Goal: Obtain resource: Obtain resource

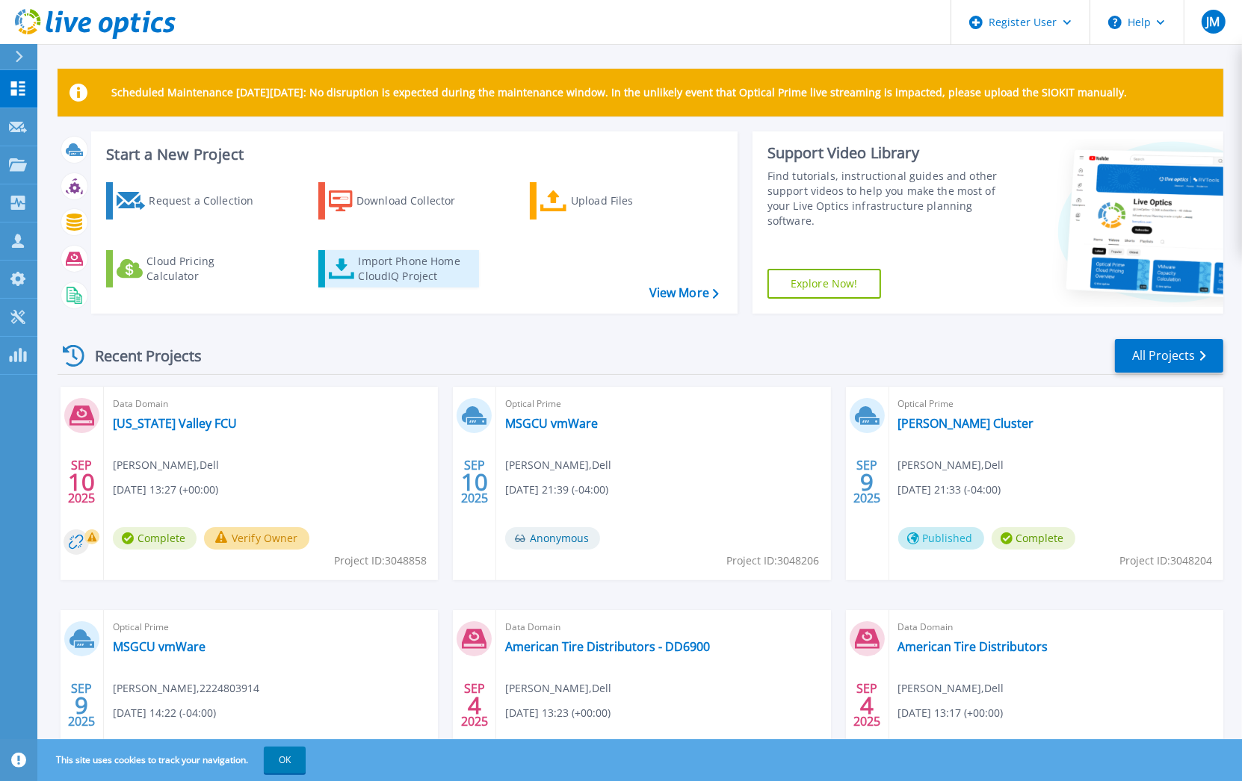
click at [368, 273] on div "Import Phone Home CloudIQ Project" at bounding box center [416, 269] width 117 height 30
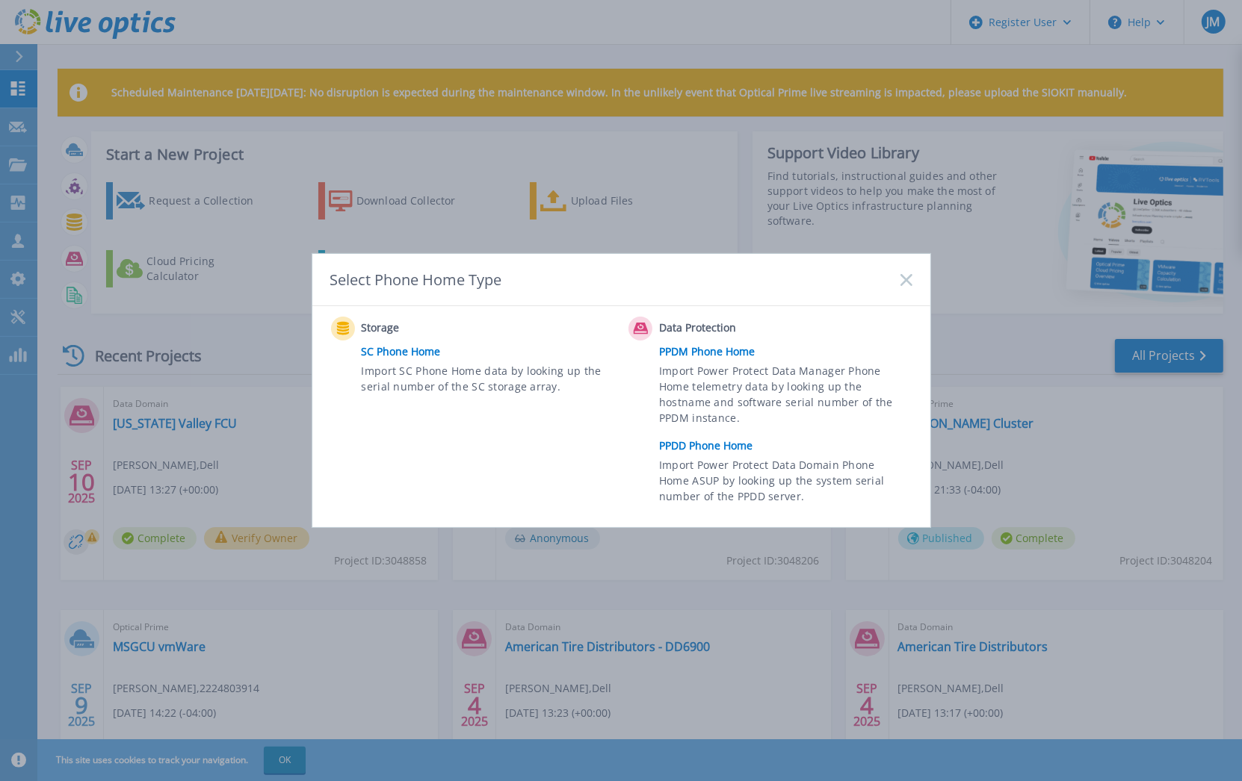
click at [697, 445] on link "PPDD Phone Home" at bounding box center [789, 446] width 260 height 22
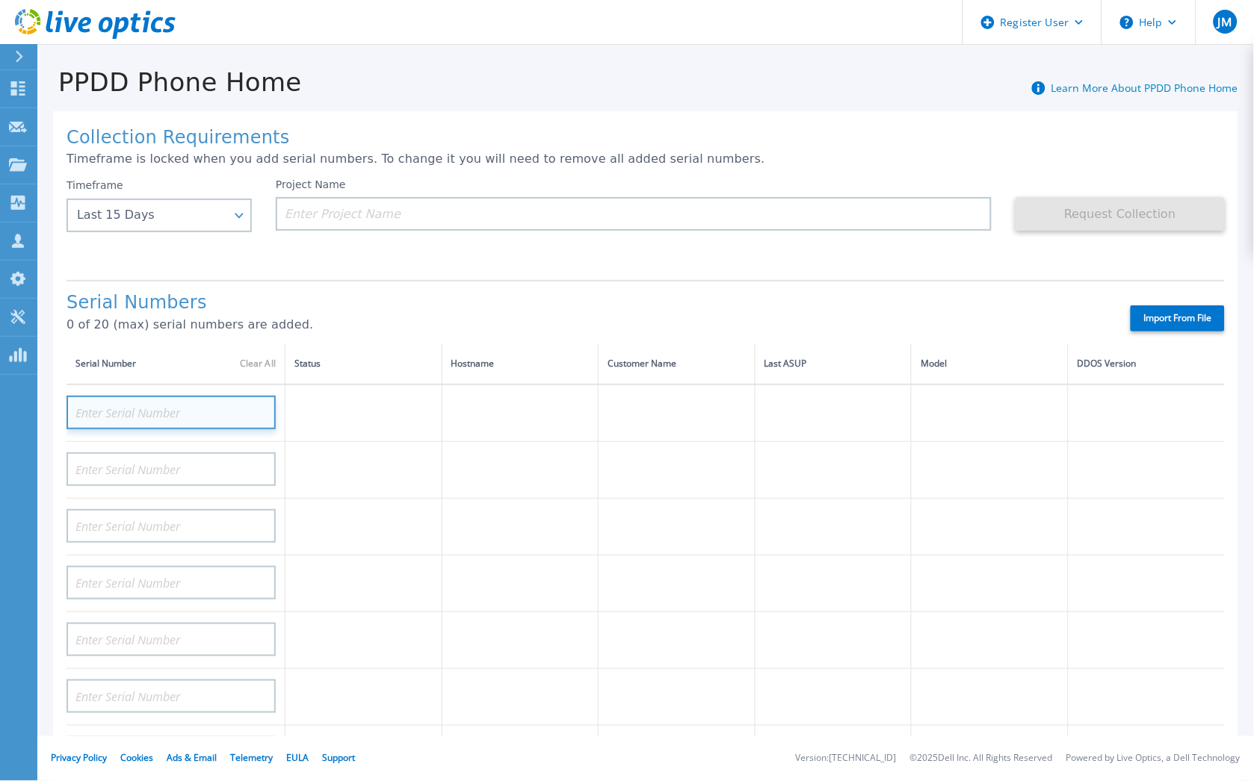
click at [203, 412] on input at bounding box center [170, 413] width 209 height 34
paste input "APM00183107314"
type input "APM00183107314"
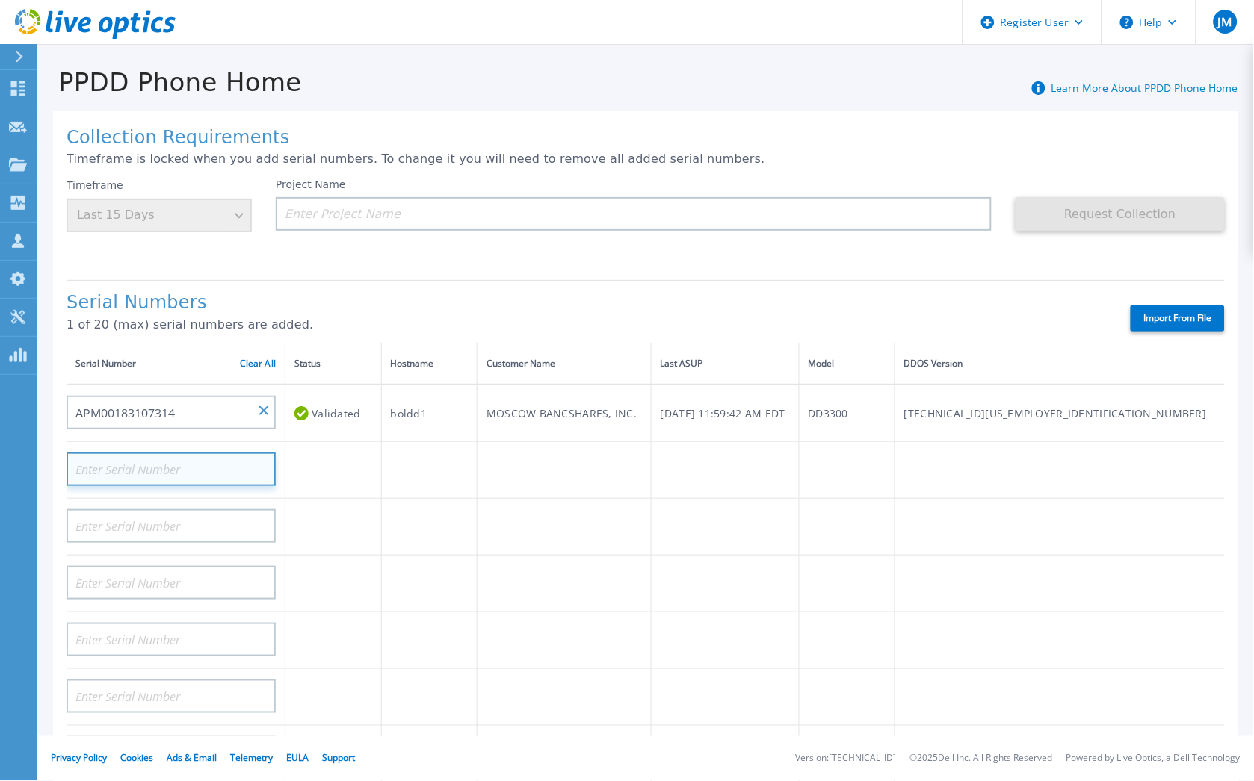
click at [153, 471] on input at bounding box center [170, 470] width 209 height 34
paste input "APM00183107313"
type input "APM00183107313"
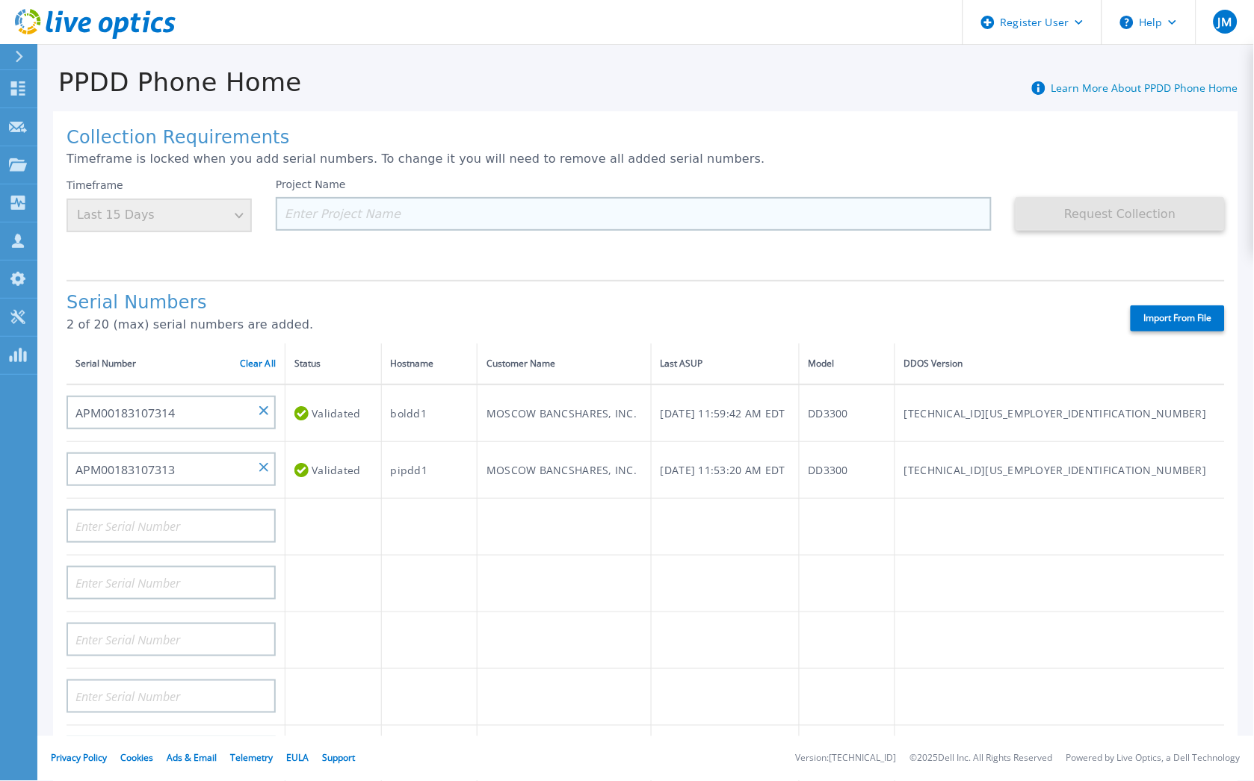
click at [353, 227] on input at bounding box center [634, 214] width 716 height 34
paste input "Bank of Fayette"
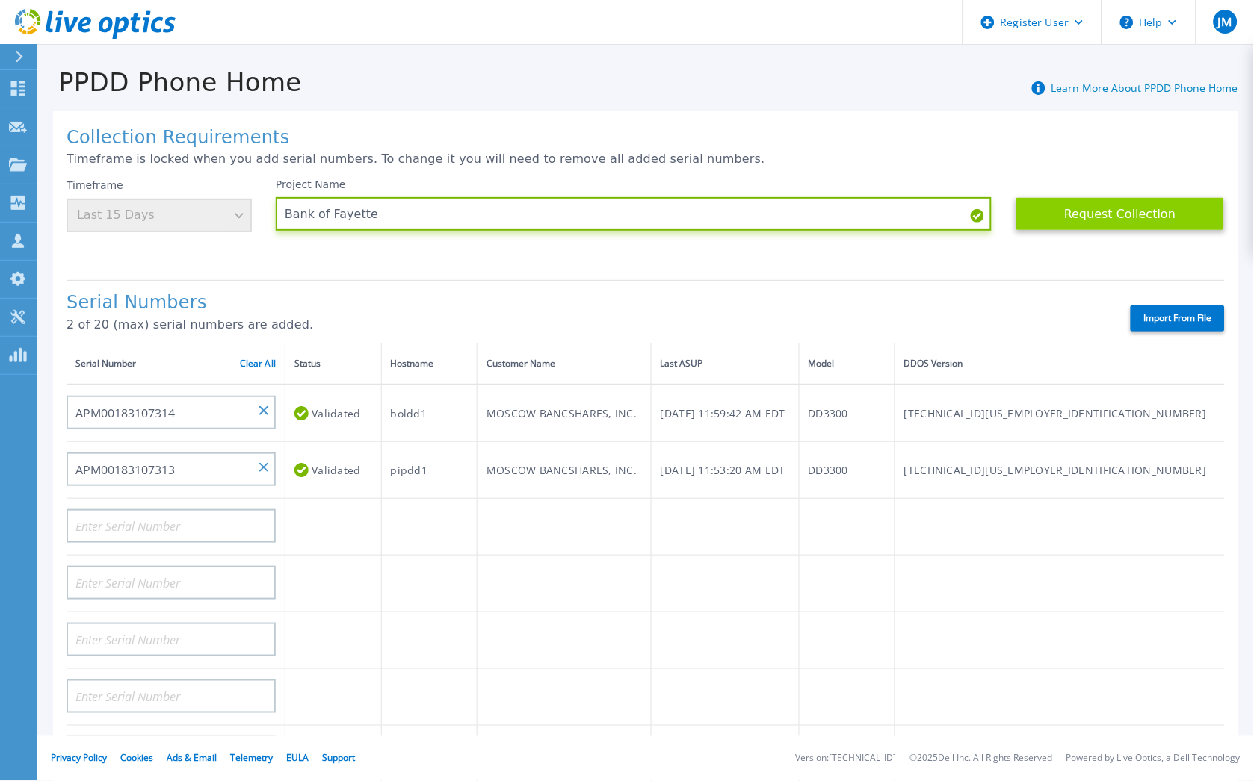
type input "Bank of Fayette"
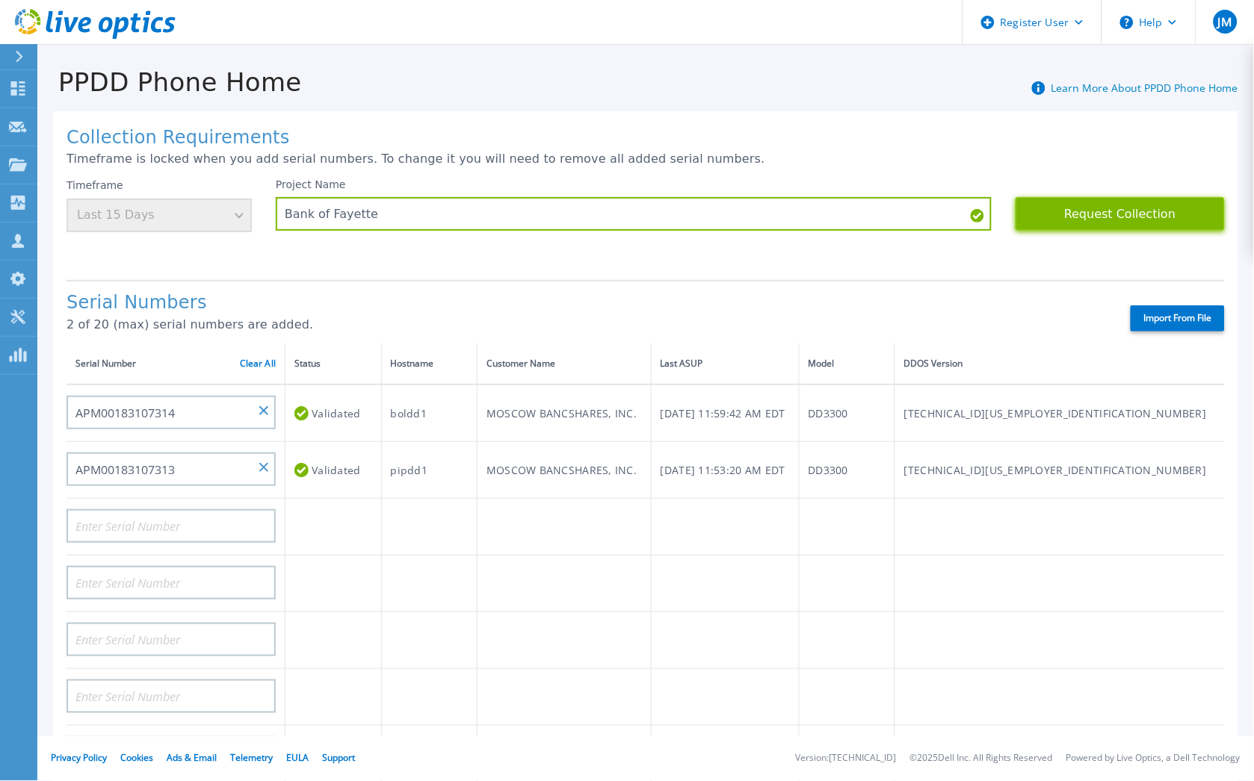
click at [1106, 211] on button "Request Collection" at bounding box center [1119, 214] width 209 height 34
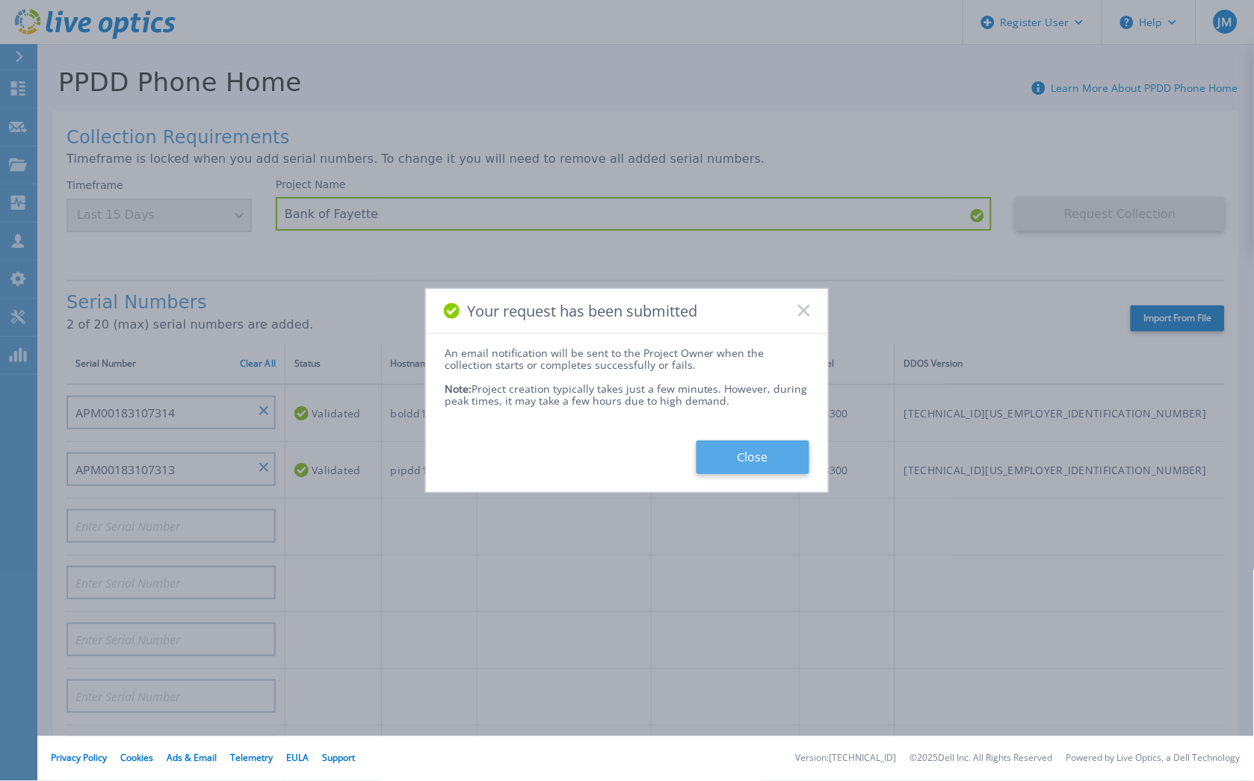
click at [734, 468] on button "Close" at bounding box center [752, 458] width 113 height 34
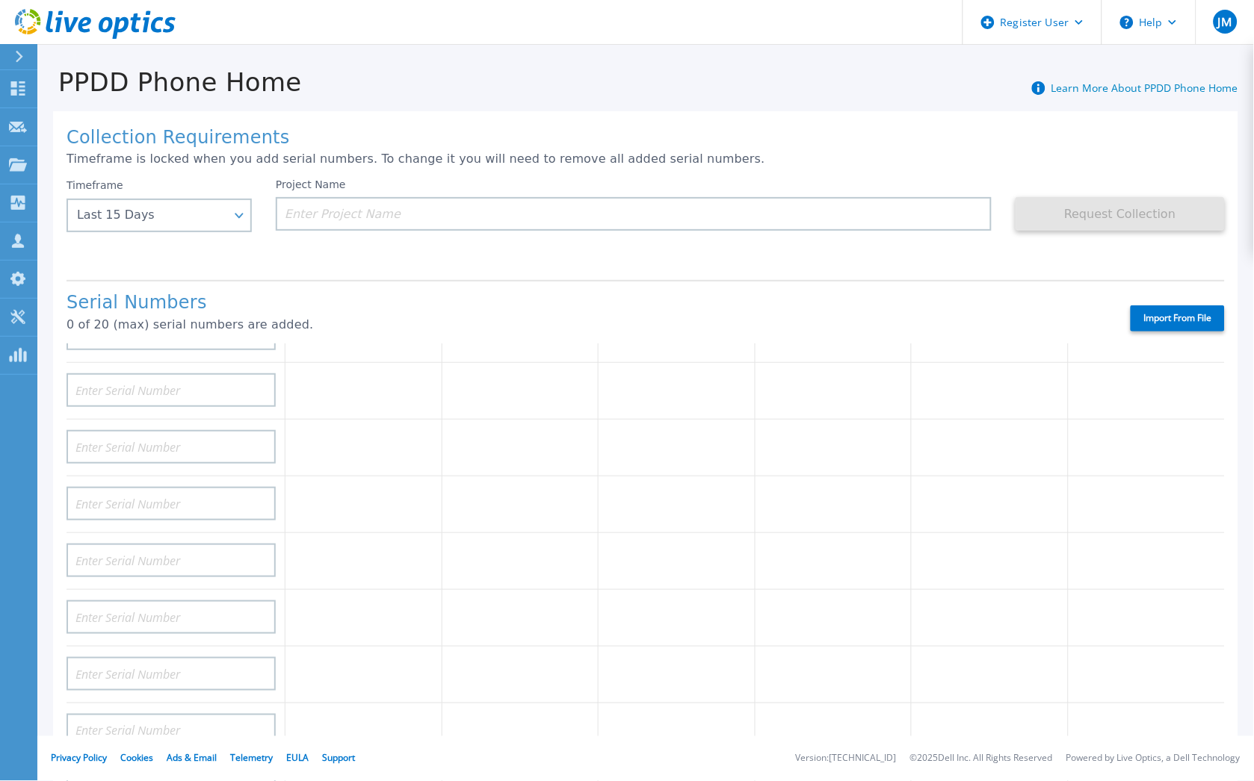
scroll to position [598, 0]
click at [75, 35] on icon at bounding box center [95, 24] width 161 height 31
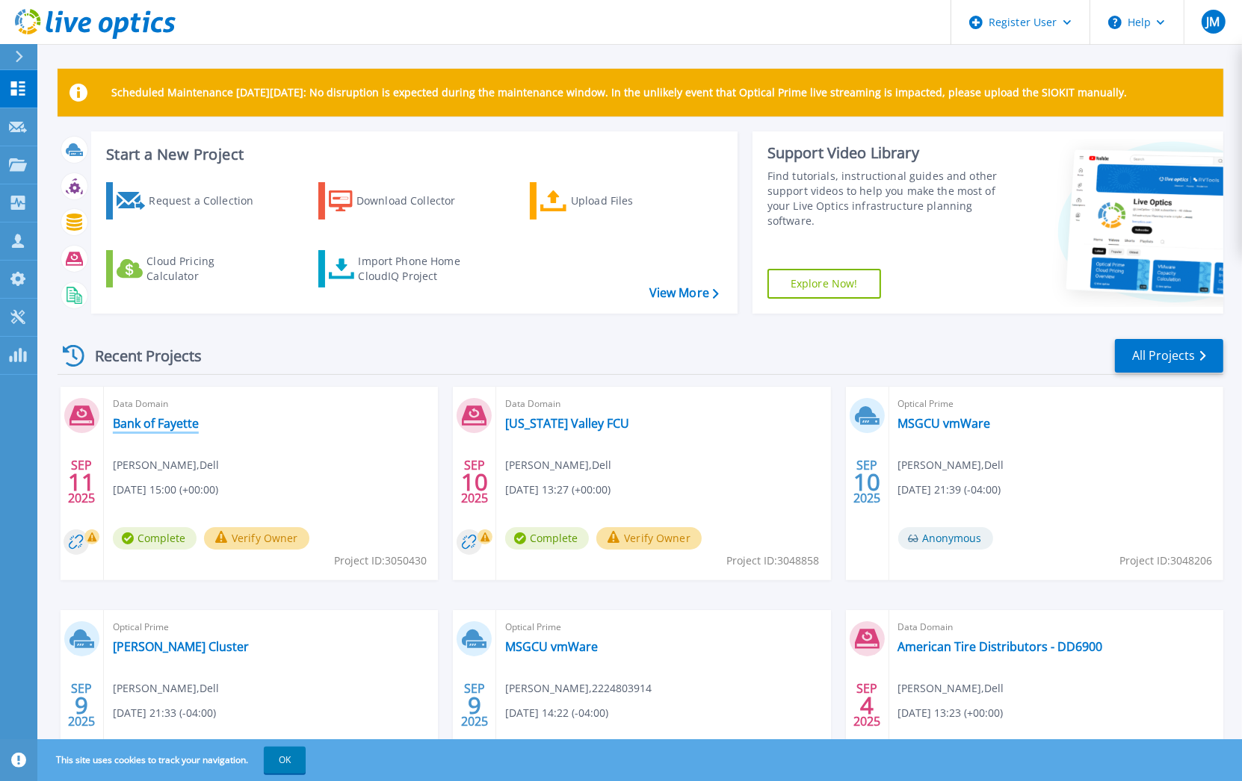
click at [158, 422] on link "Bank of Fayette" at bounding box center [156, 423] width 86 height 15
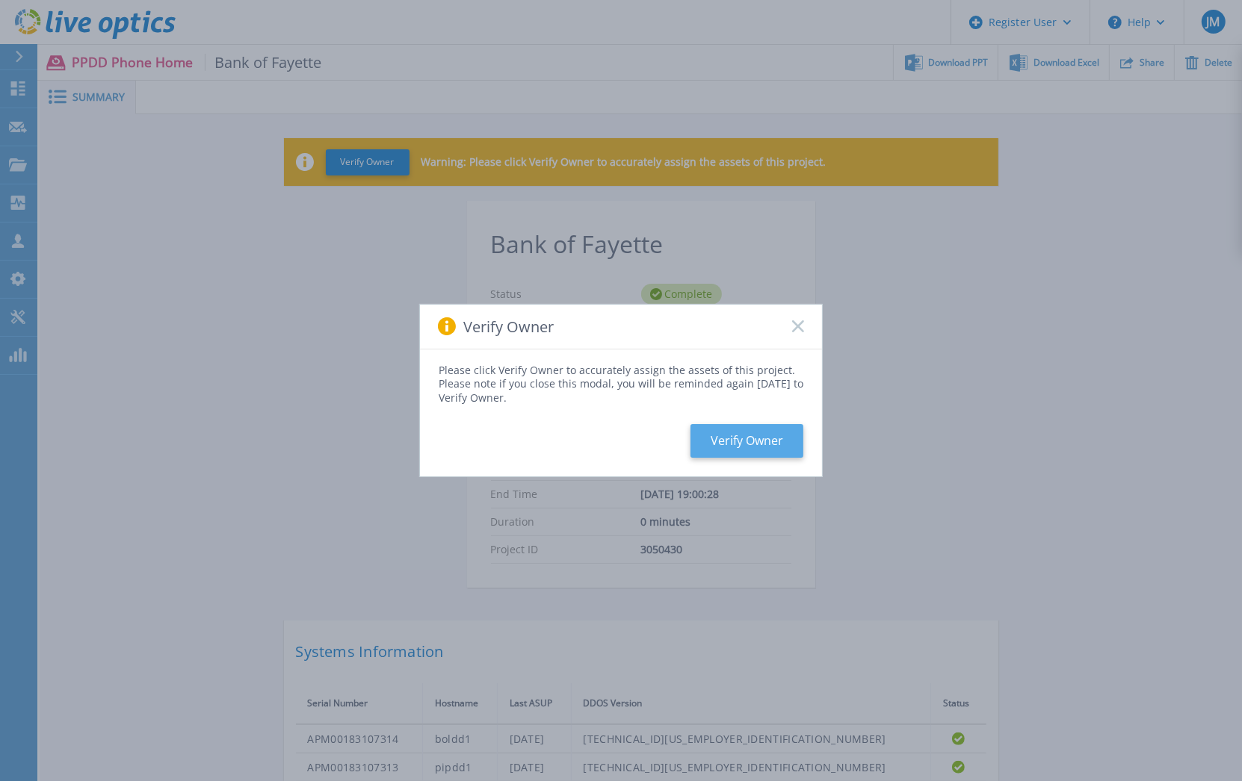
click at [744, 445] on button "Verify Owner" at bounding box center [746, 441] width 113 height 34
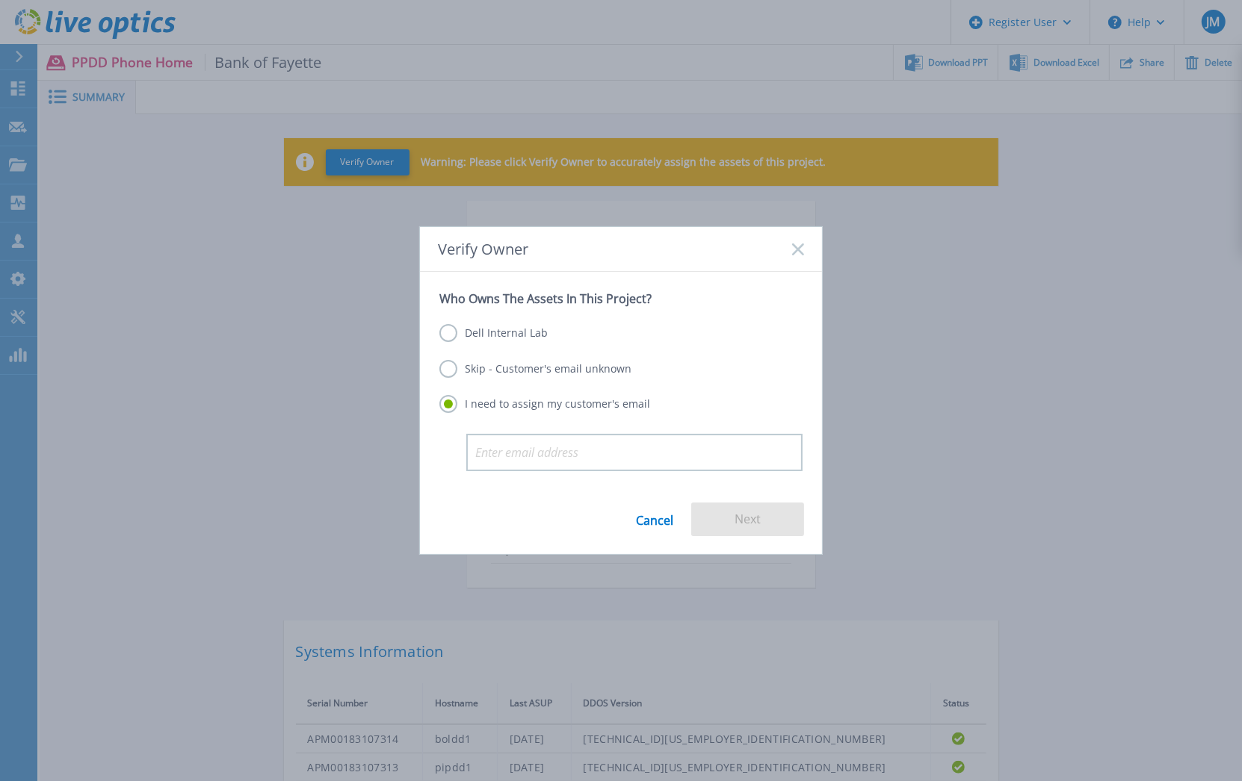
click at [533, 370] on label "Skip - Customer's email unknown" at bounding box center [535, 369] width 192 height 18
click at [0, 0] on input "Skip - Customer's email unknown" at bounding box center [0, 0] width 0 height 0
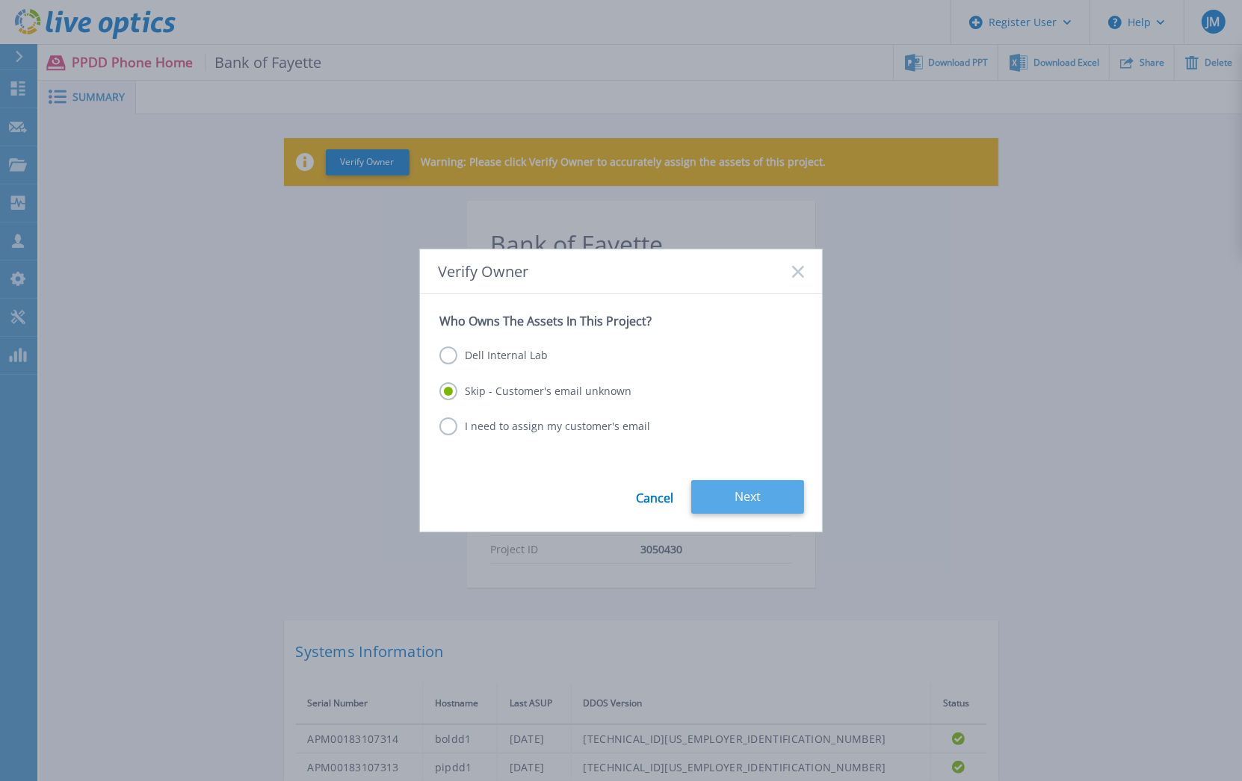
click at [760, 495] on button "Next" at bounding box center [747, 497] width 113 height 34
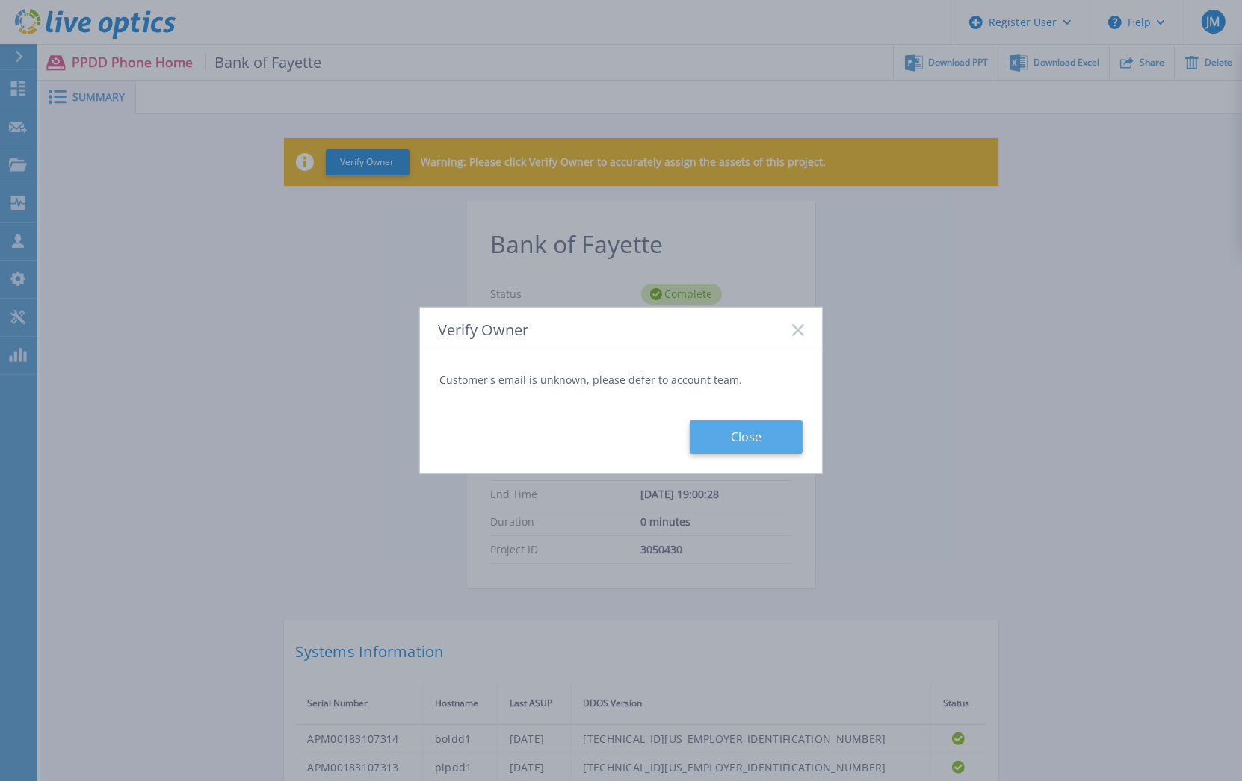
click at [779, 437] on button "Close" at bounding box center [746, 438] width 113 height 34
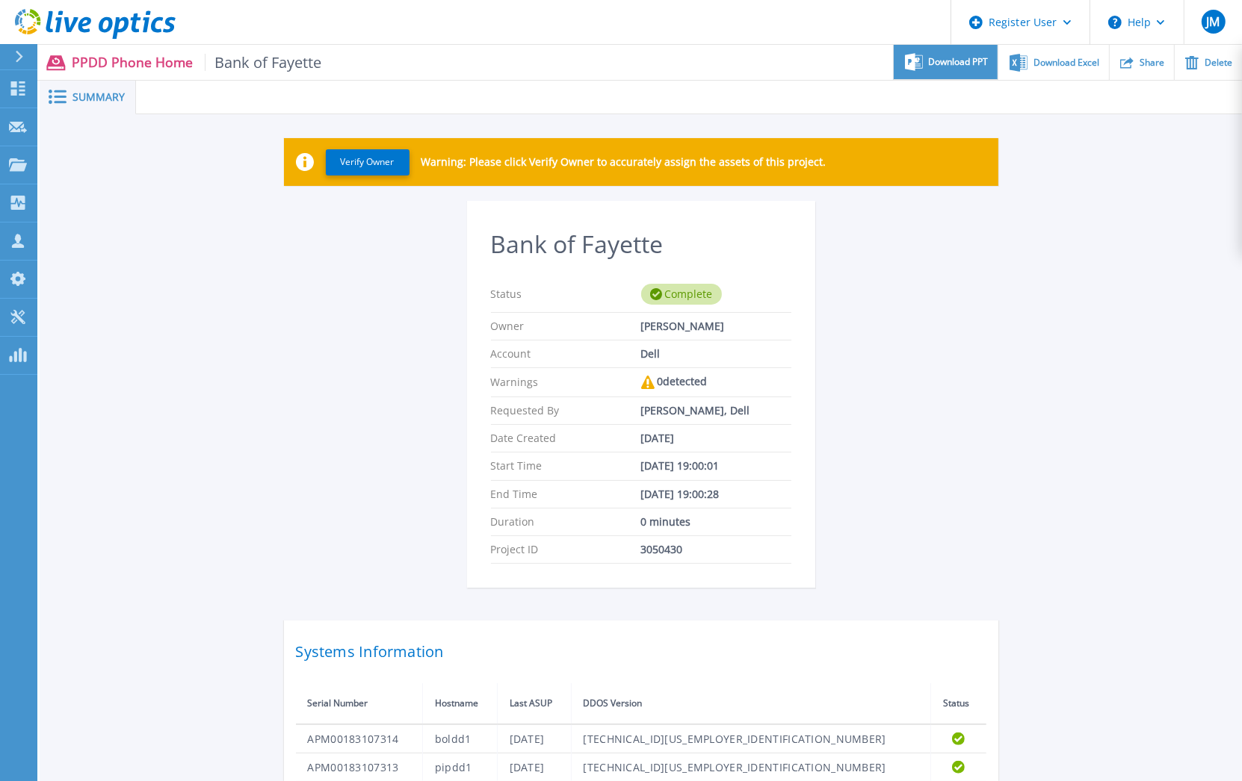
click at [947, 52] on div "Download PPT" at bounding box center [946, 62] width 104 height 35
click at [126, 34] on icon at bounding box center [95, 24] width 161 height 31
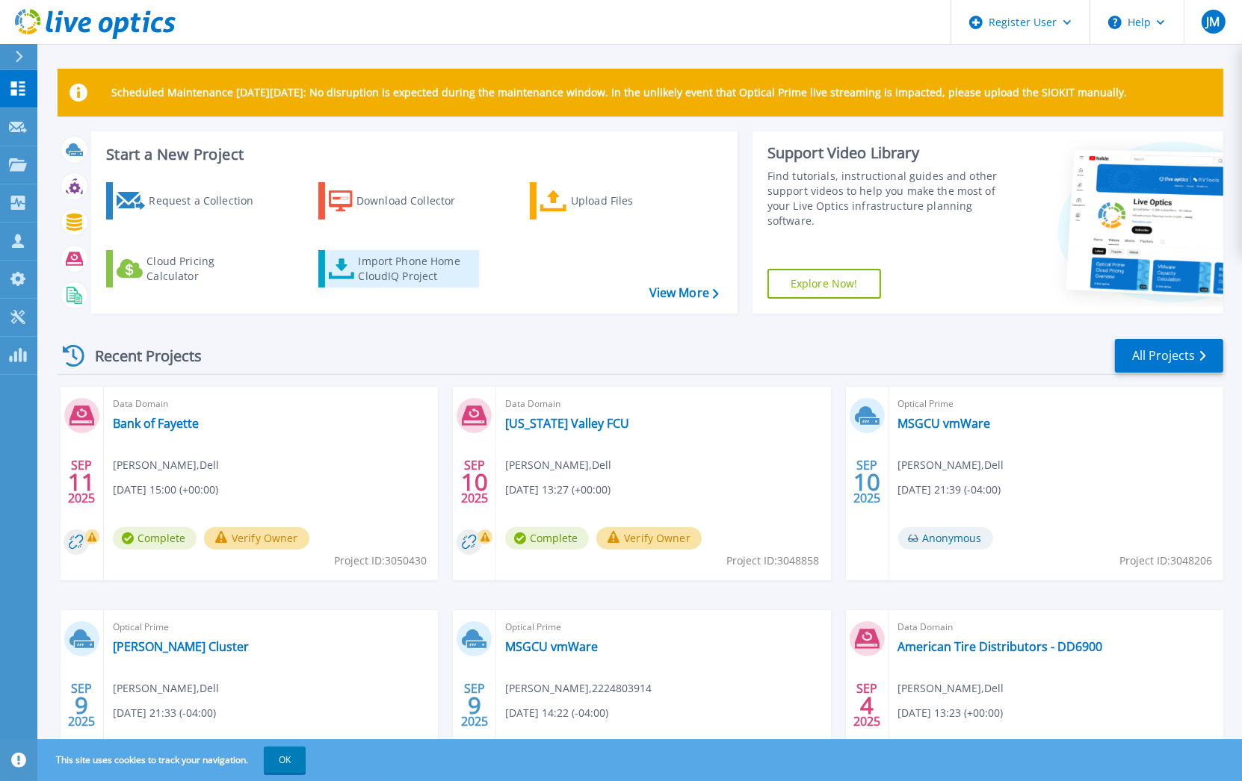
click at [388, 252] on link "Import Phone Home CloudIQ Project" at bounding box center [398, 268] width 161 height 37
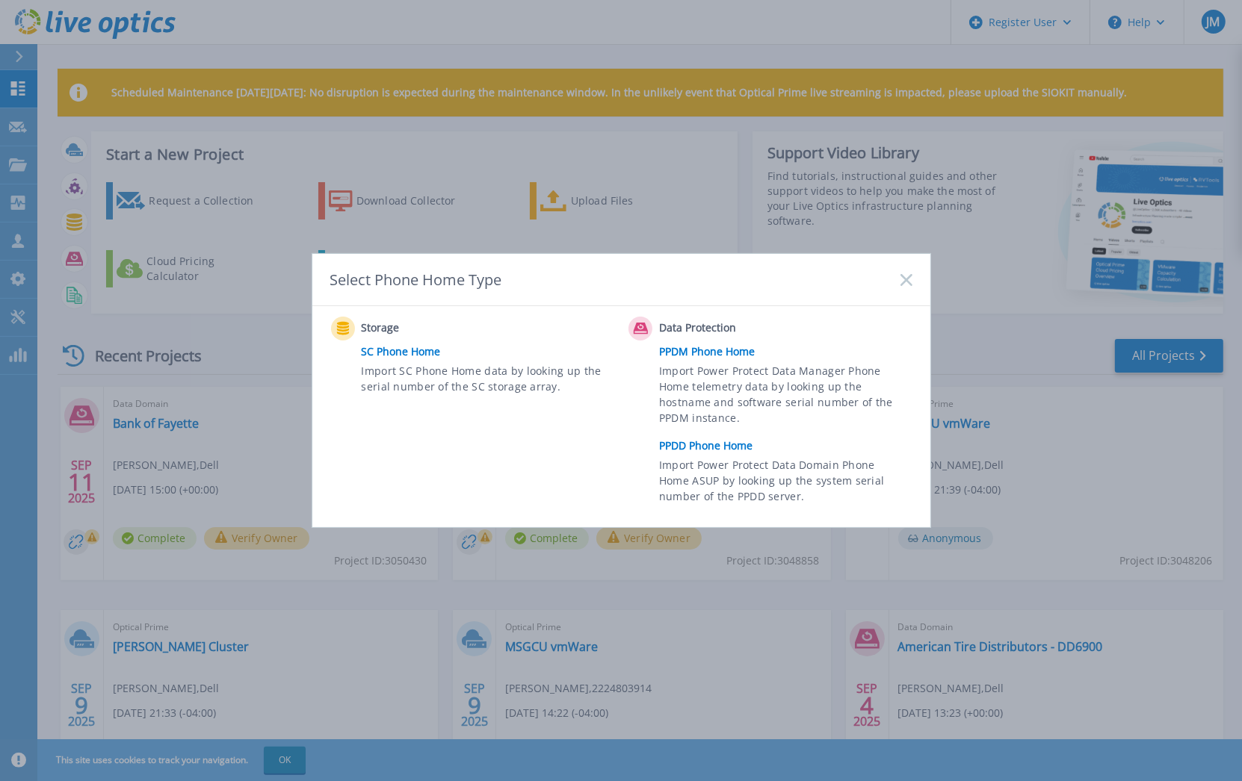
click at [699, 451] on link "PPDD Phone Home" at bounding box center [789, 446] width 260 height 22
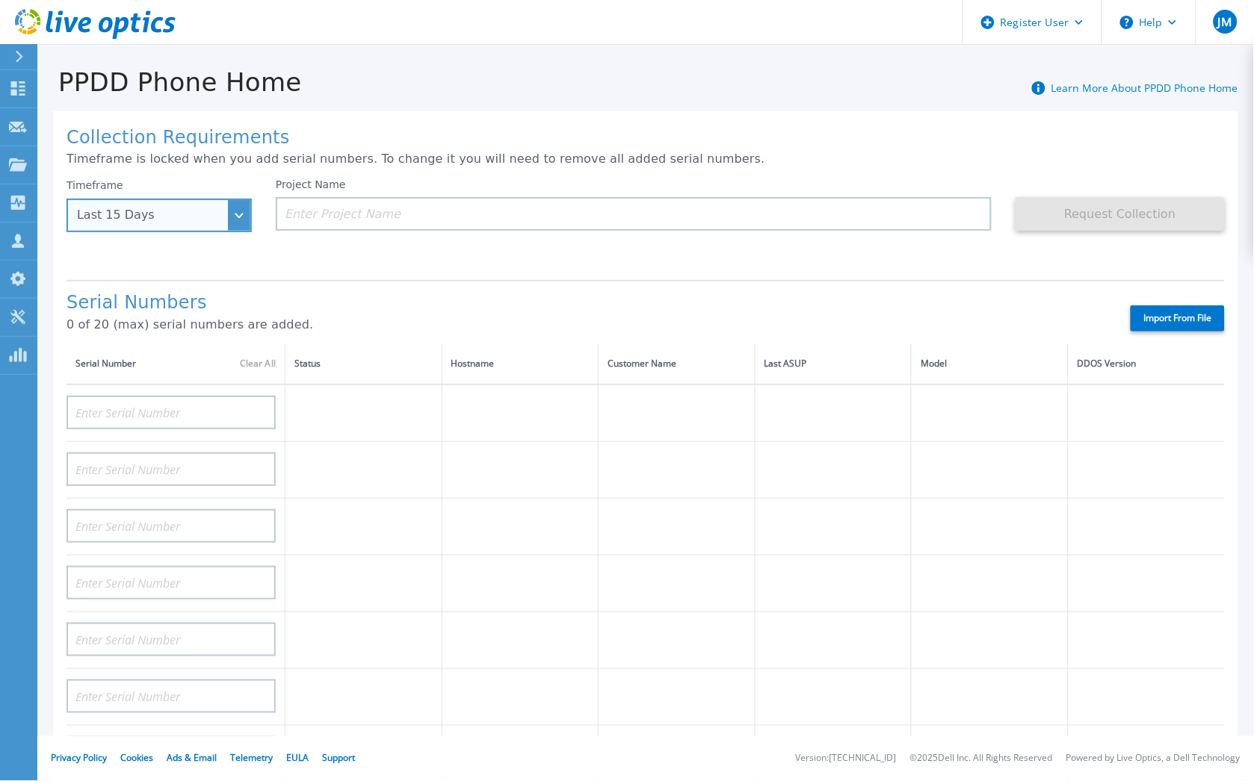
click at [138, 211] on div "Last 15 Days" at bounding box center [151, 214] width 148 height 13
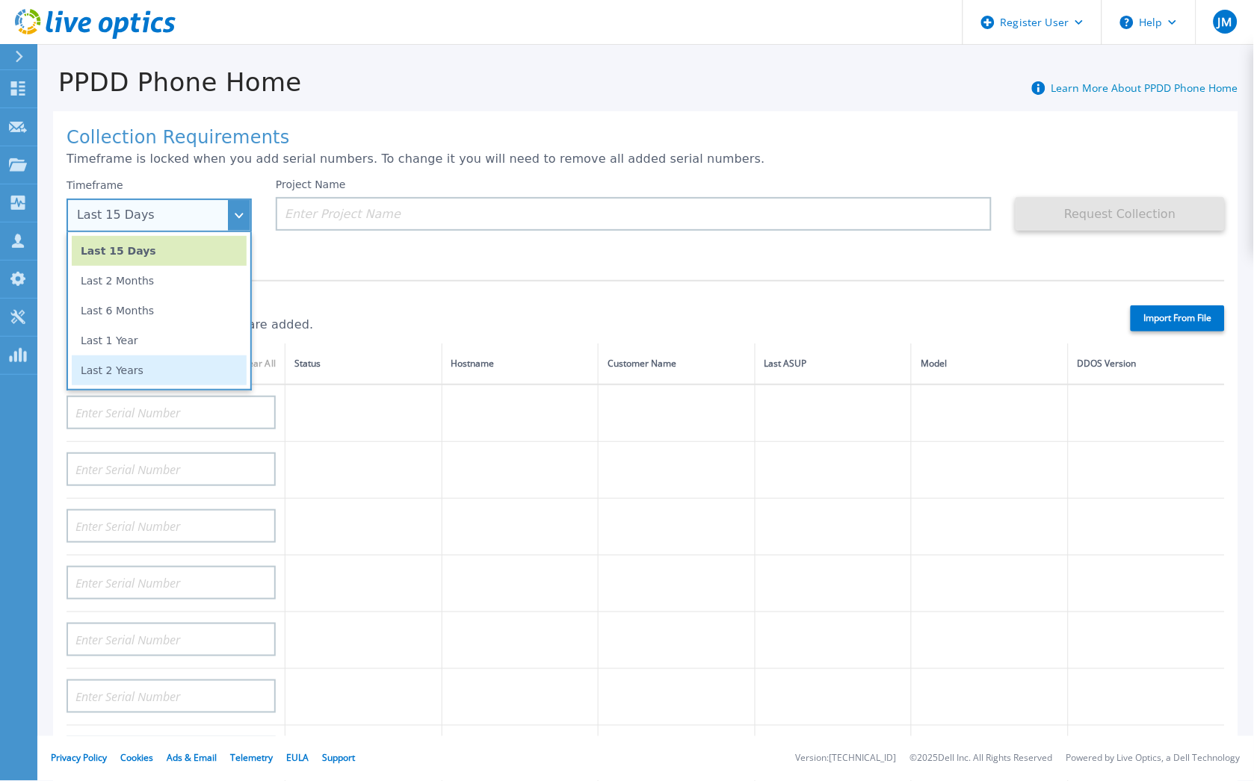
click at [100, 372] on li "Last 2 Years" at bounding box center [159, 371] width 175 height 30
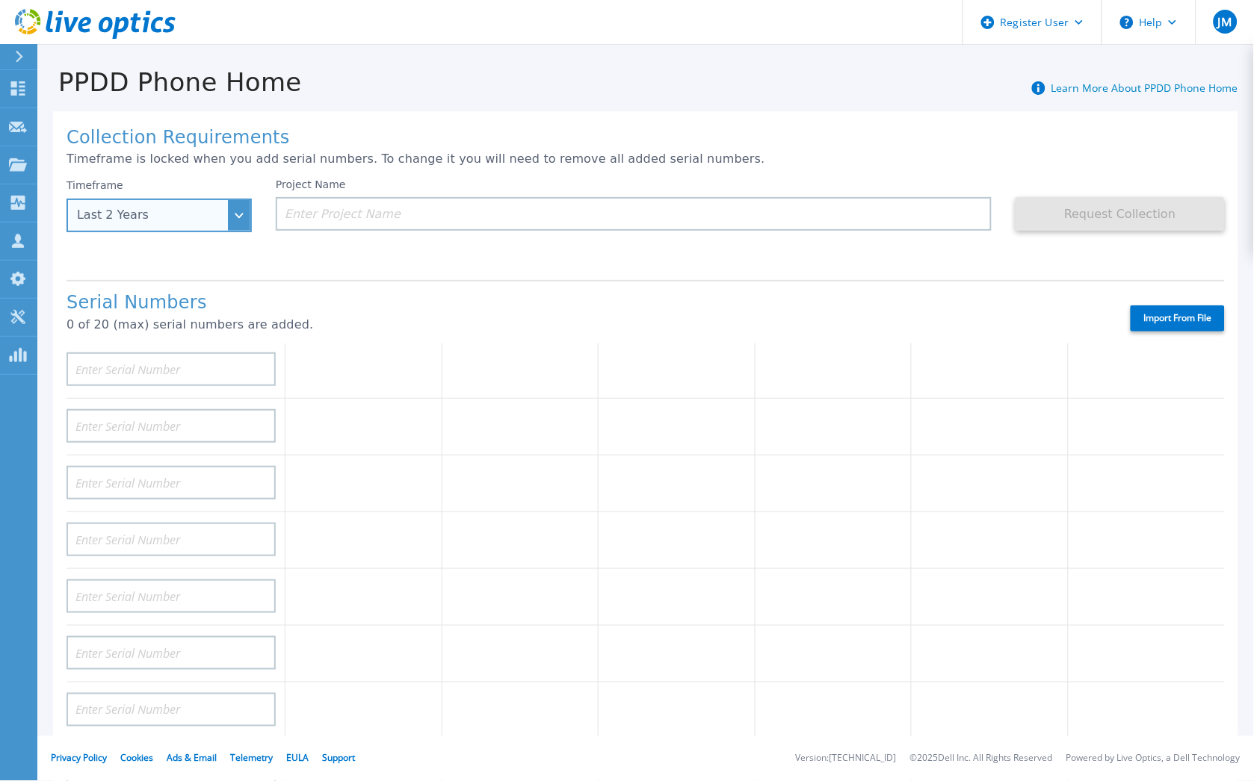
scroll to position [415, 0]
click at [219, 217] on div "Last 2 Years" at bounding box center [151, 214] width 148 height 13
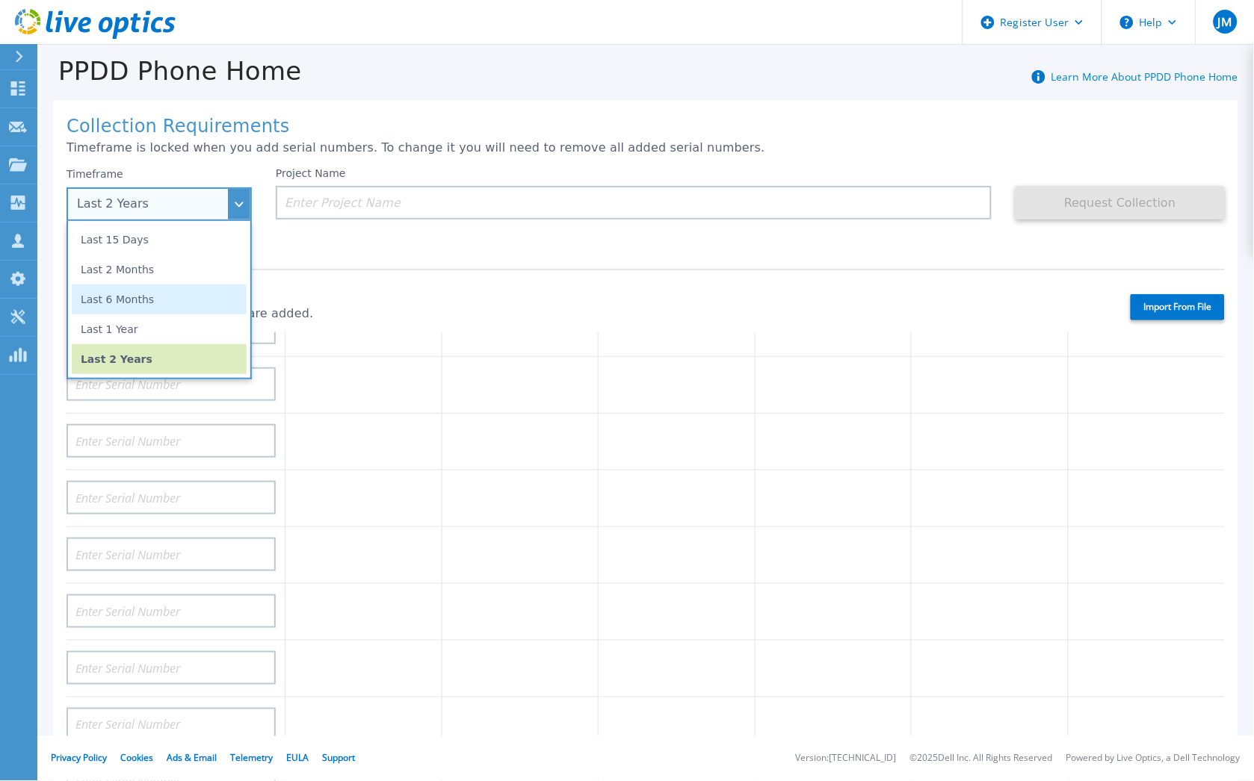
scroll to position [0, 0]
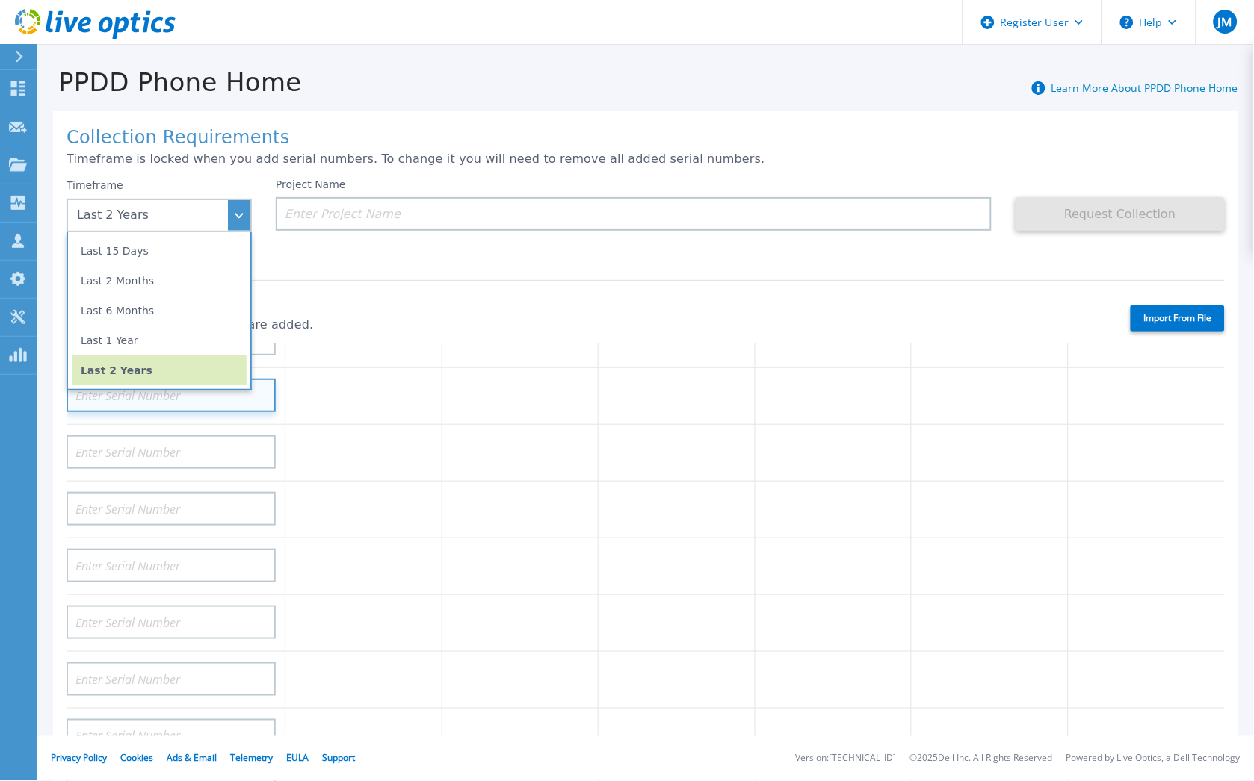
click at [242, 379] on input at bounding box center [170, 396] width 209 height 34
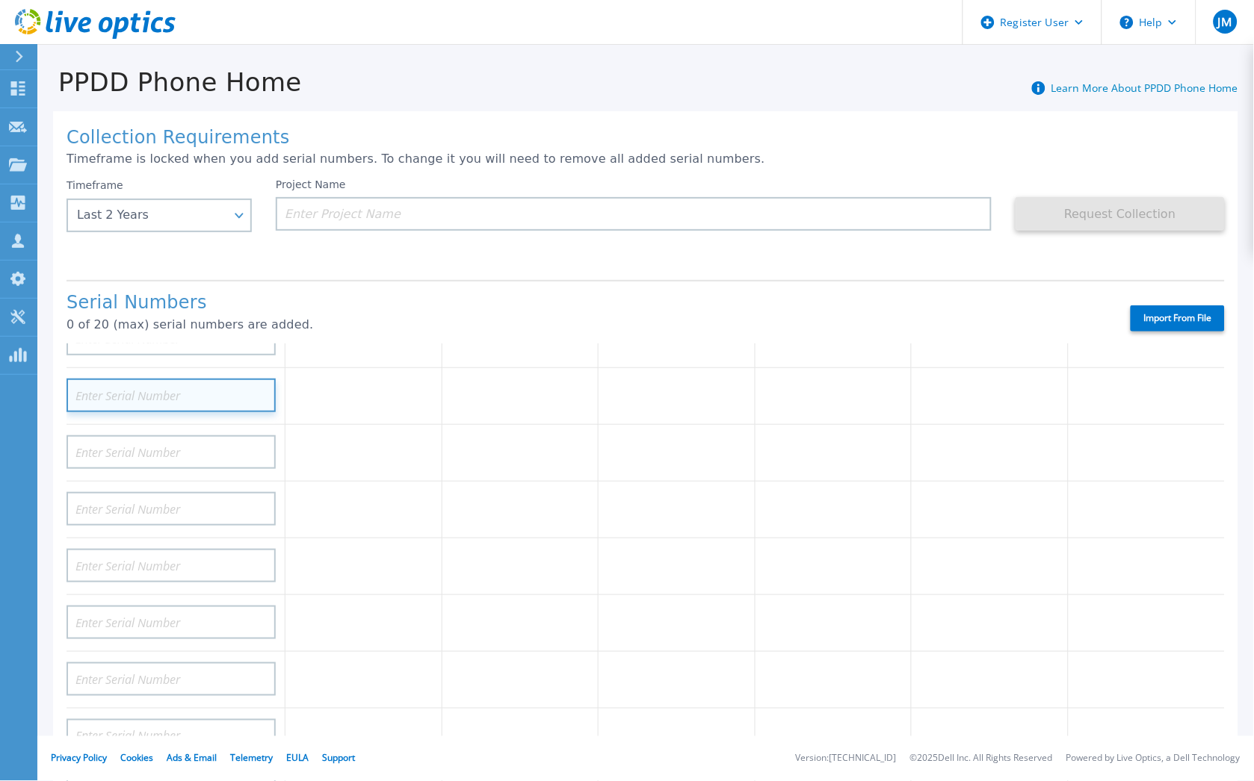
click at [242, 379] on input at bounding box center [170, 396] width 209 height 34
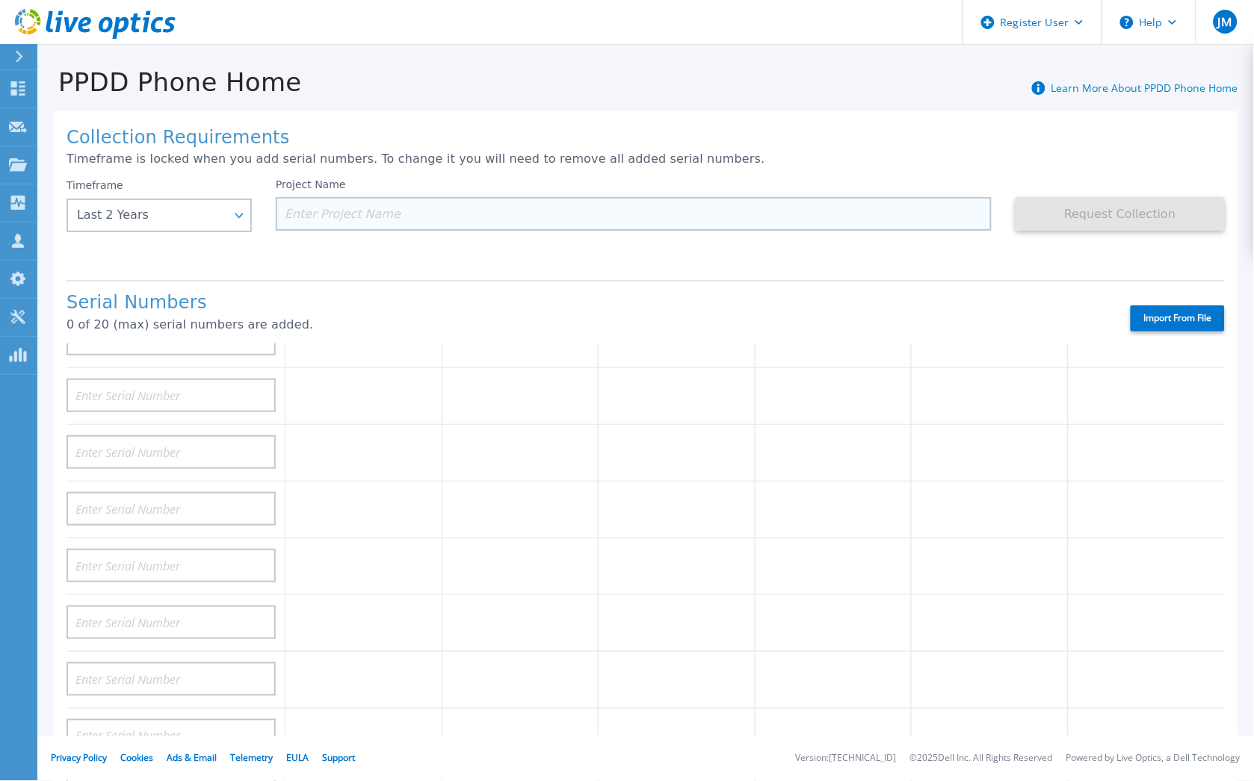
click at [341, 206] on input at bounding box center [634, 214] width 716 height 34
click at [374, 204] on input at bounding box center [634, 214] width 716 height 34
paste input "Bank of Fayette"
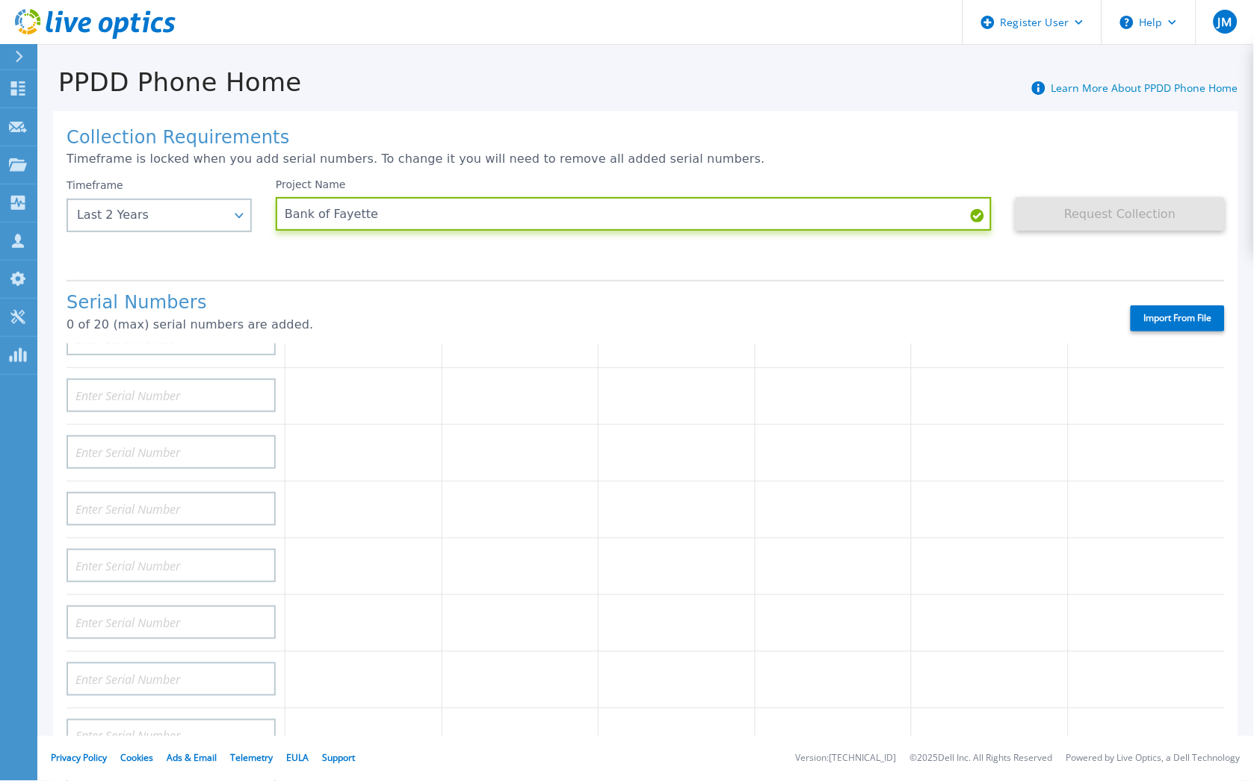
type input "Bank of Fayette"
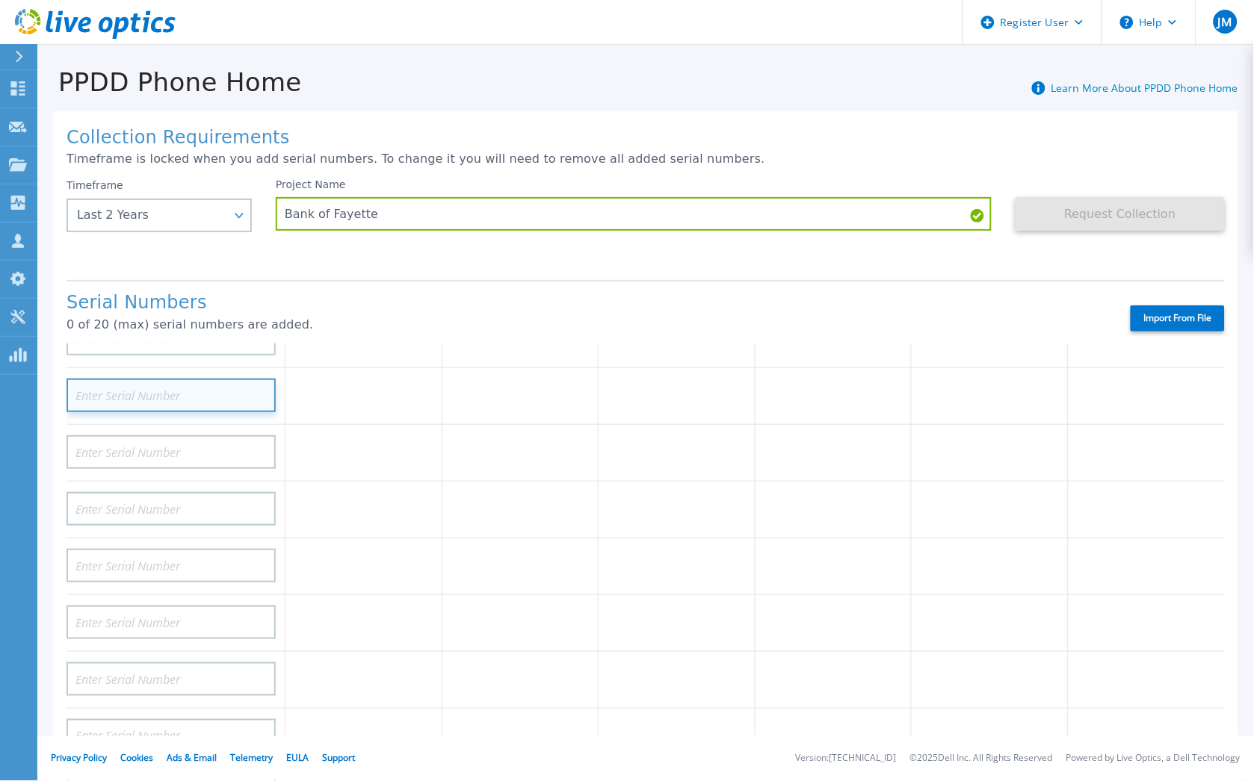
click at [162, 388] on input at bounding box center [170, 396] width 209 height 34
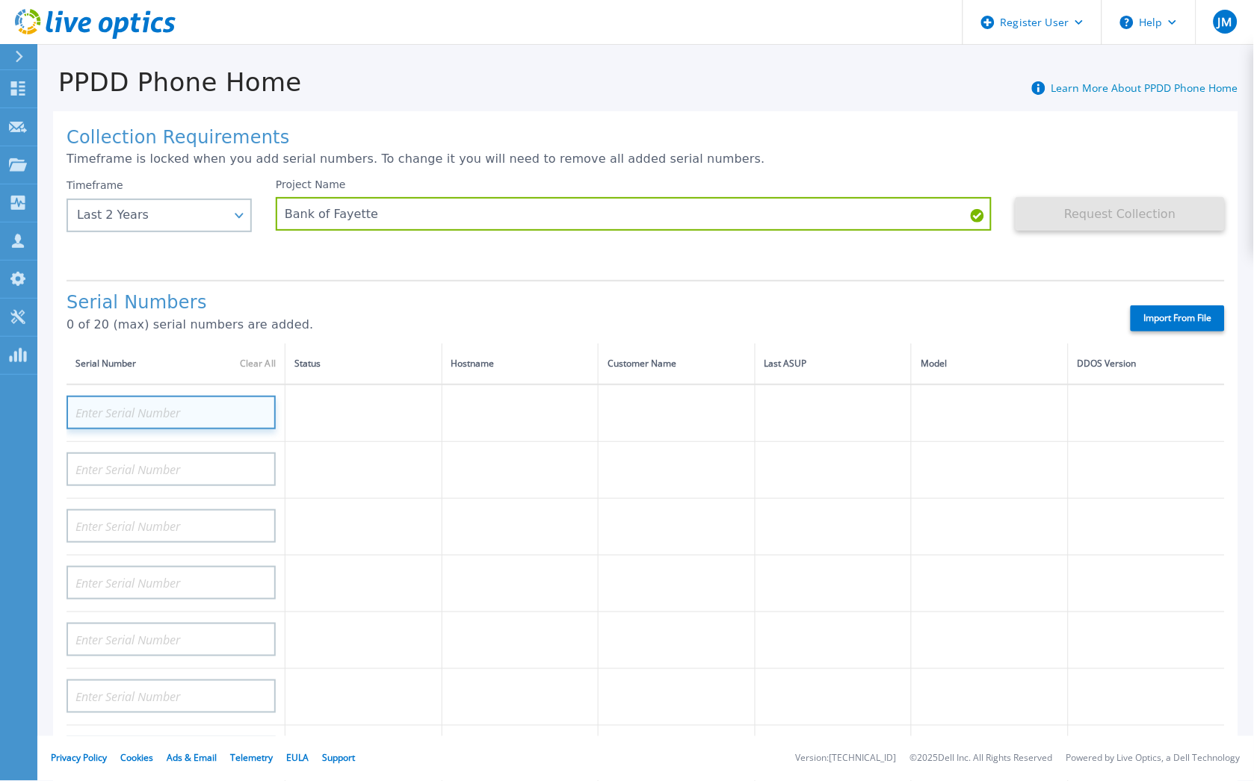
click at [142, 416] on input at bounding box center [170, 413] width 209 height 34
paste input "APM00183107314"
type input "APM00183107314"
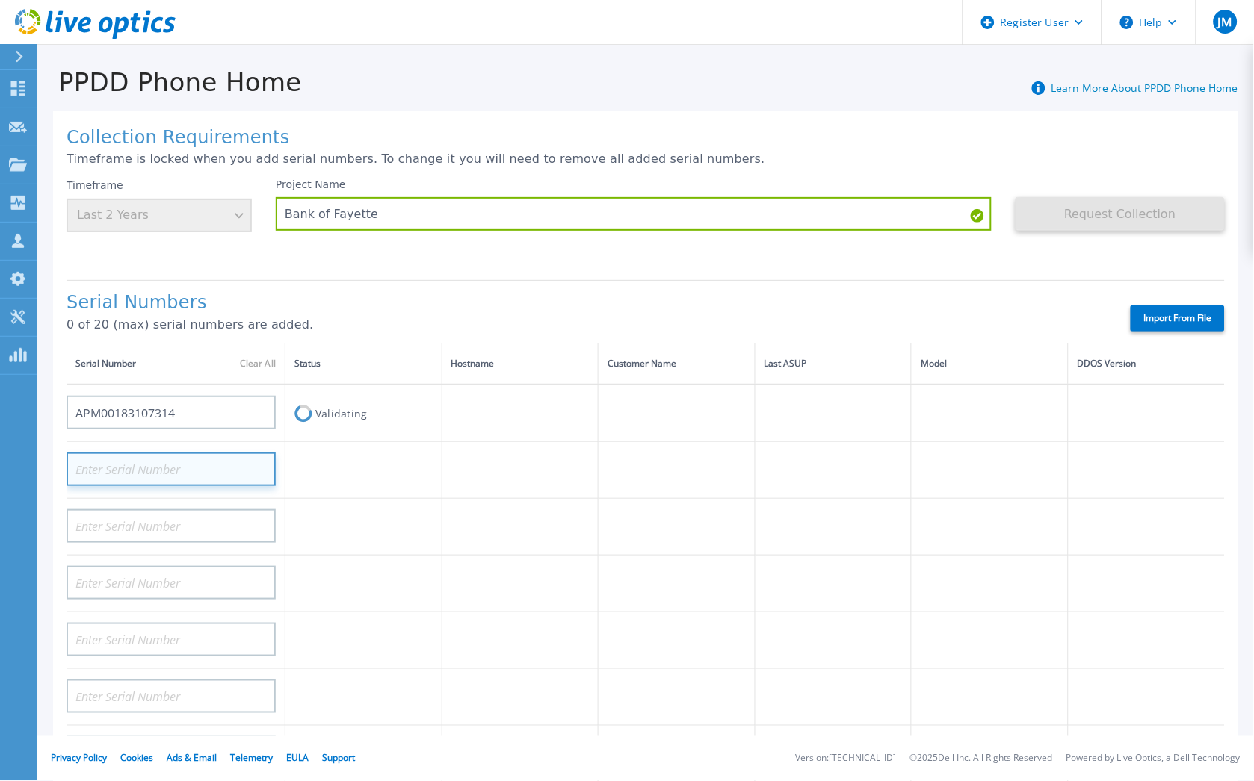
click at [182, 468] on input at bounding box center [170, 470] width 209 height 34
paste input "APM00183107313"
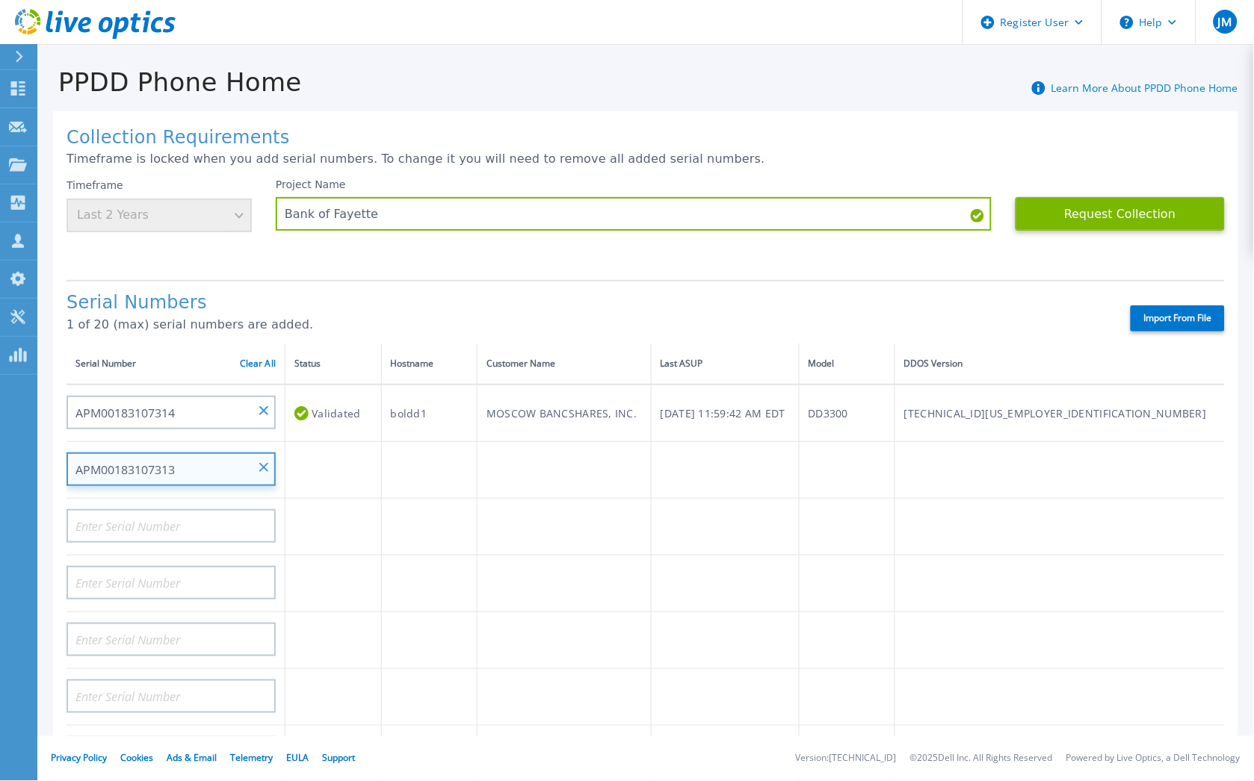
type input "APM00183107313"
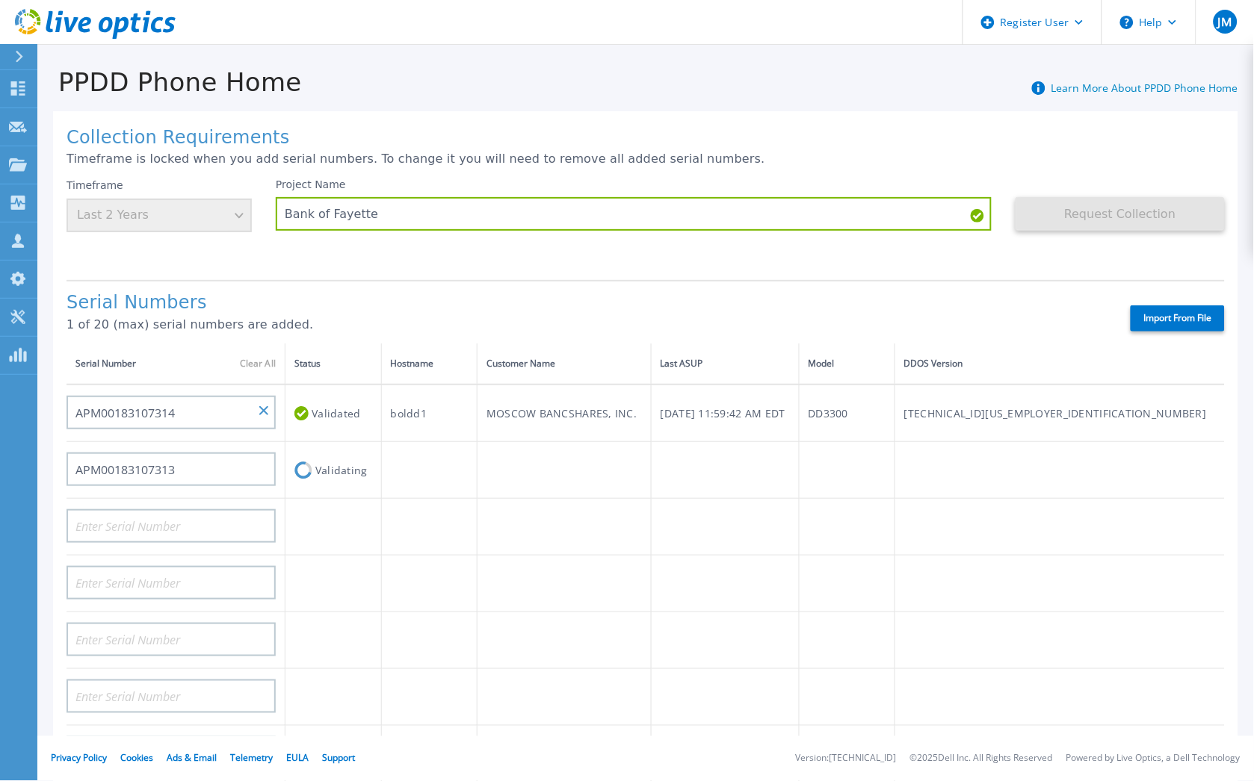
click at [439, 495] on td at bounding box center [429, 470] width 96 height 57
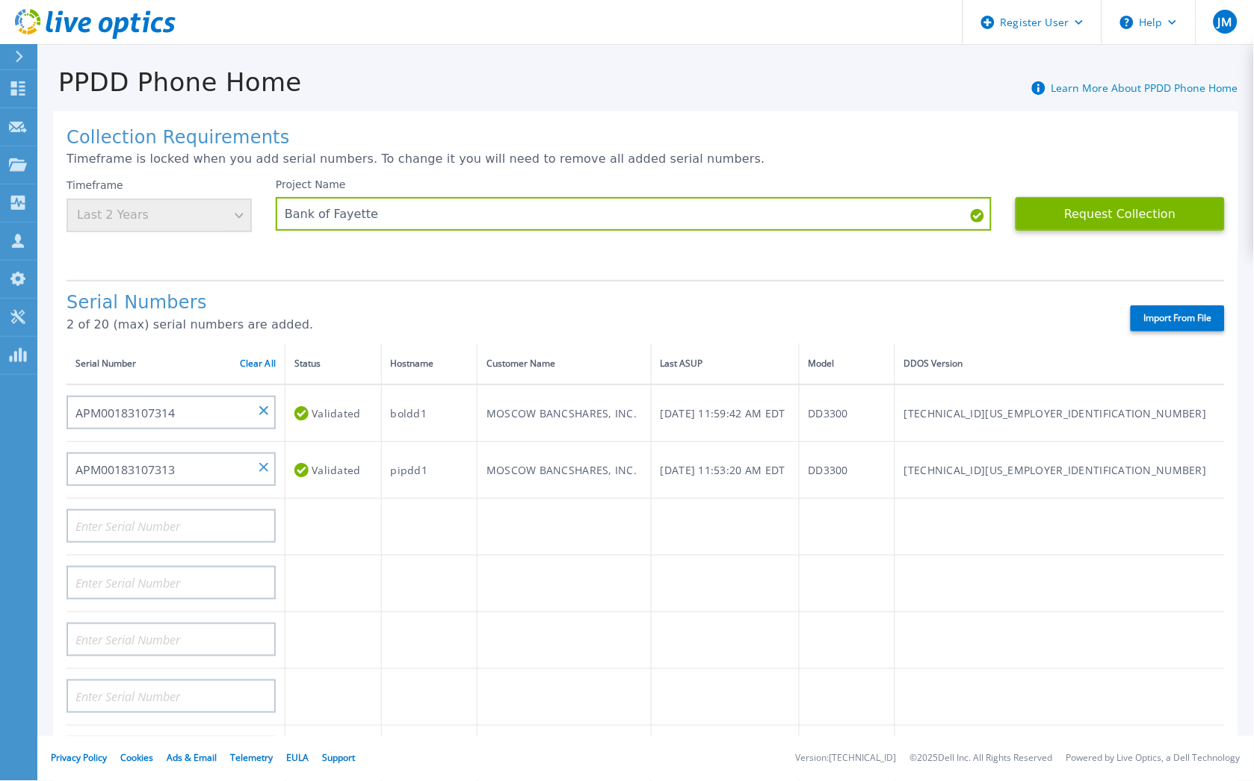
click at [1139, 232] on div "Request Collection This might take a few minutes please wait..." at bounding box center [1119, 224] width 209 height 90
click at [1134, 224] on button "Request Collection" at bounding box center [1119, 214] width 209 height 34
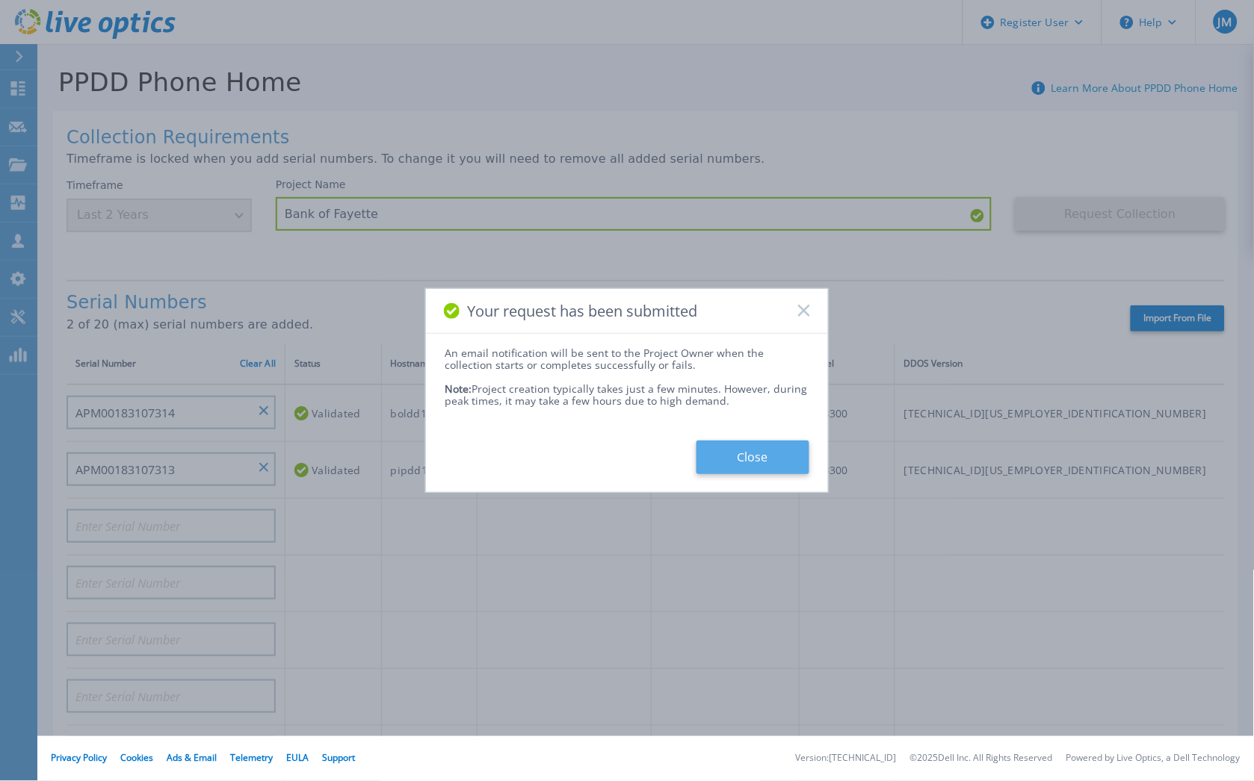
click at [737, 448] on button "Close" at bounding box center [752, 458] width 113 height 34
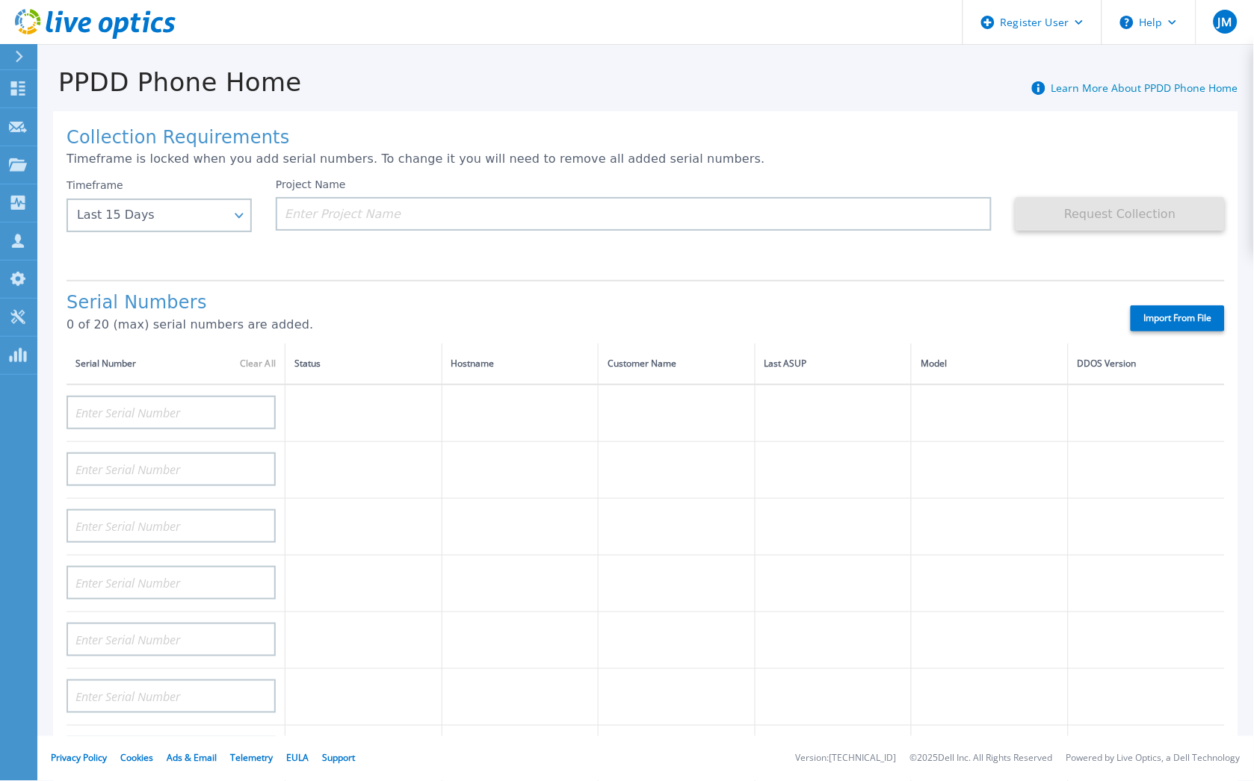
click at [69, 20] on icon at bounding box center [95, 24] width 161 height 31
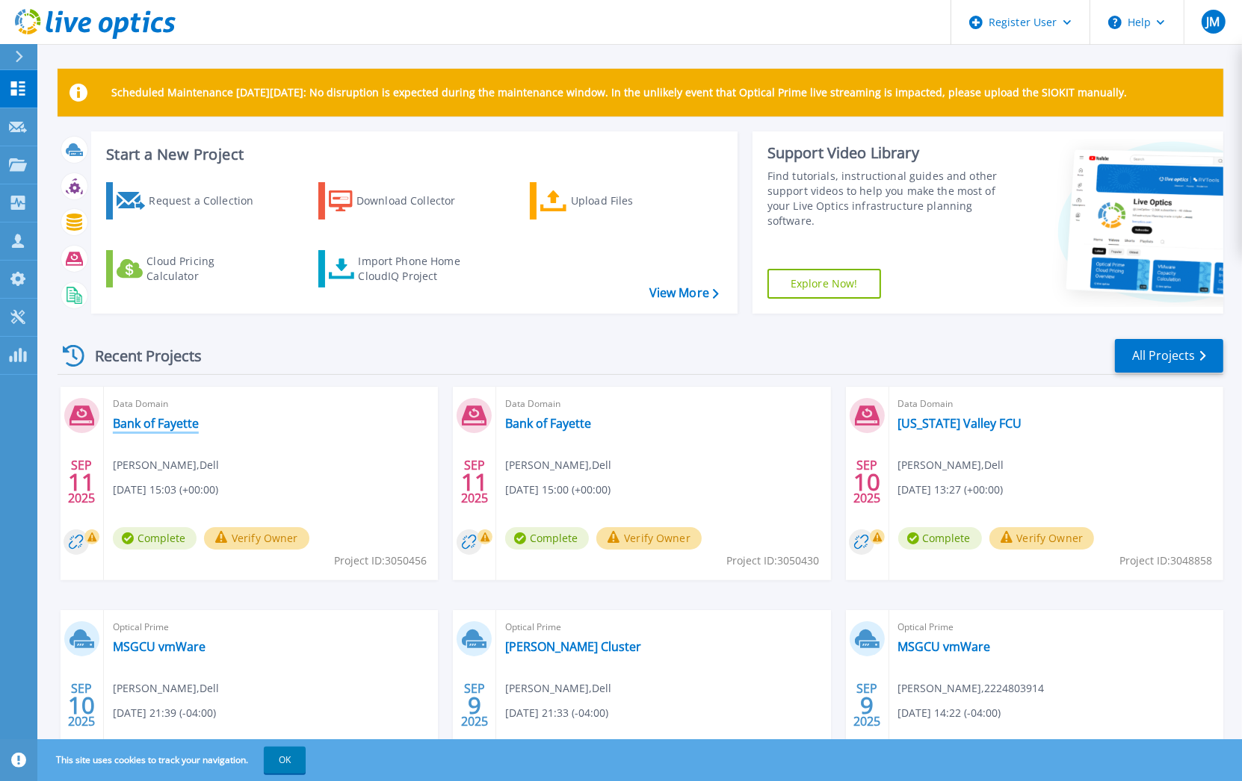
click at [151, 417] on link "Bank of Fayette" at bounding box center [156, 423] width 86 height 15
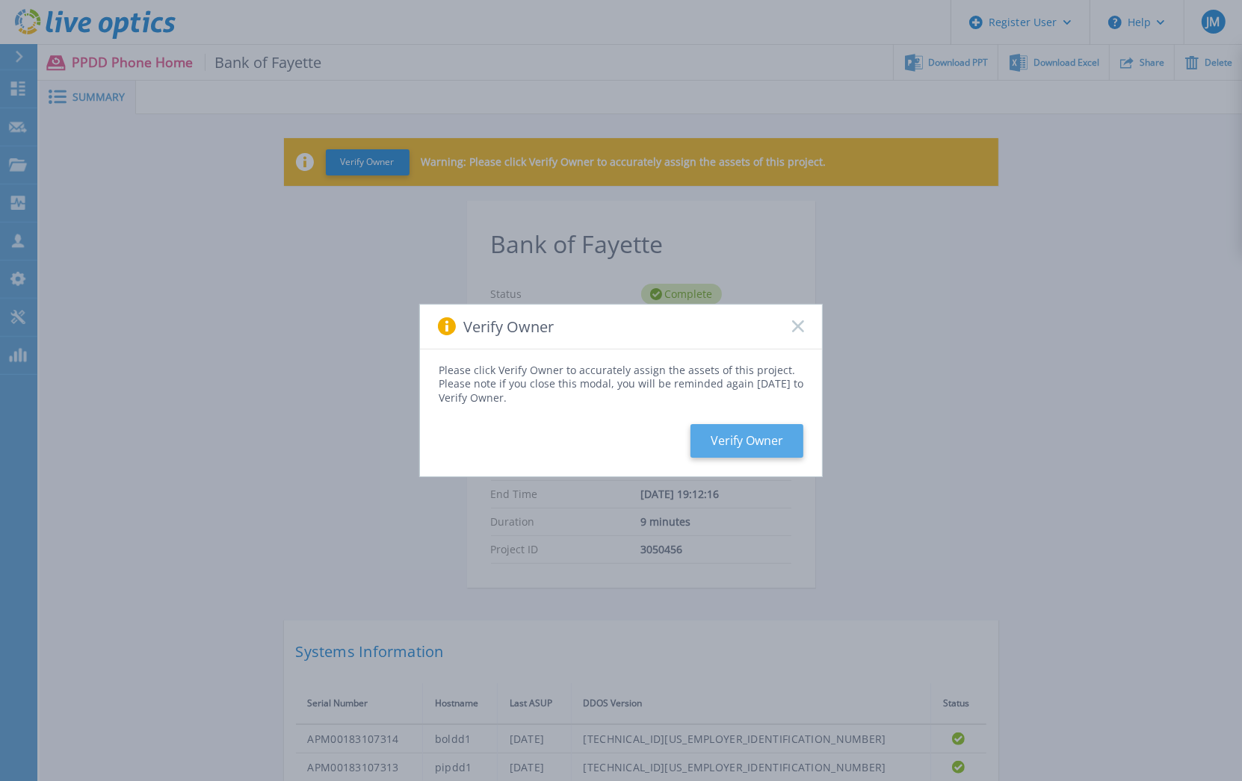
click at [758, 448] on button "Verify Owner" at bounding box center [746, 441] width 113 height 34
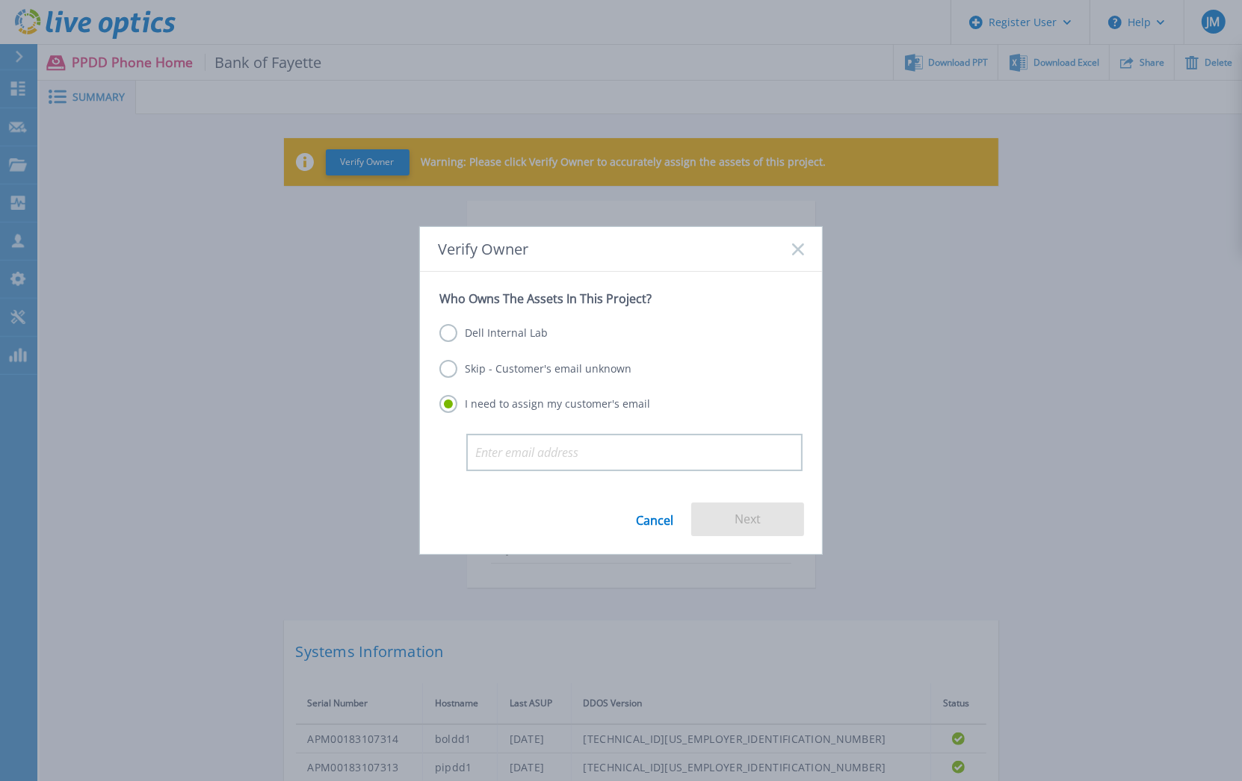
click at [481, 369] on label "Skip - Customer's email unknown" at bounding box center [535, 369] width 192 height 18
click at [0, 0] on input "Skip - Customer's email unknown" at bounding box center [0, 0] width 0 height 0
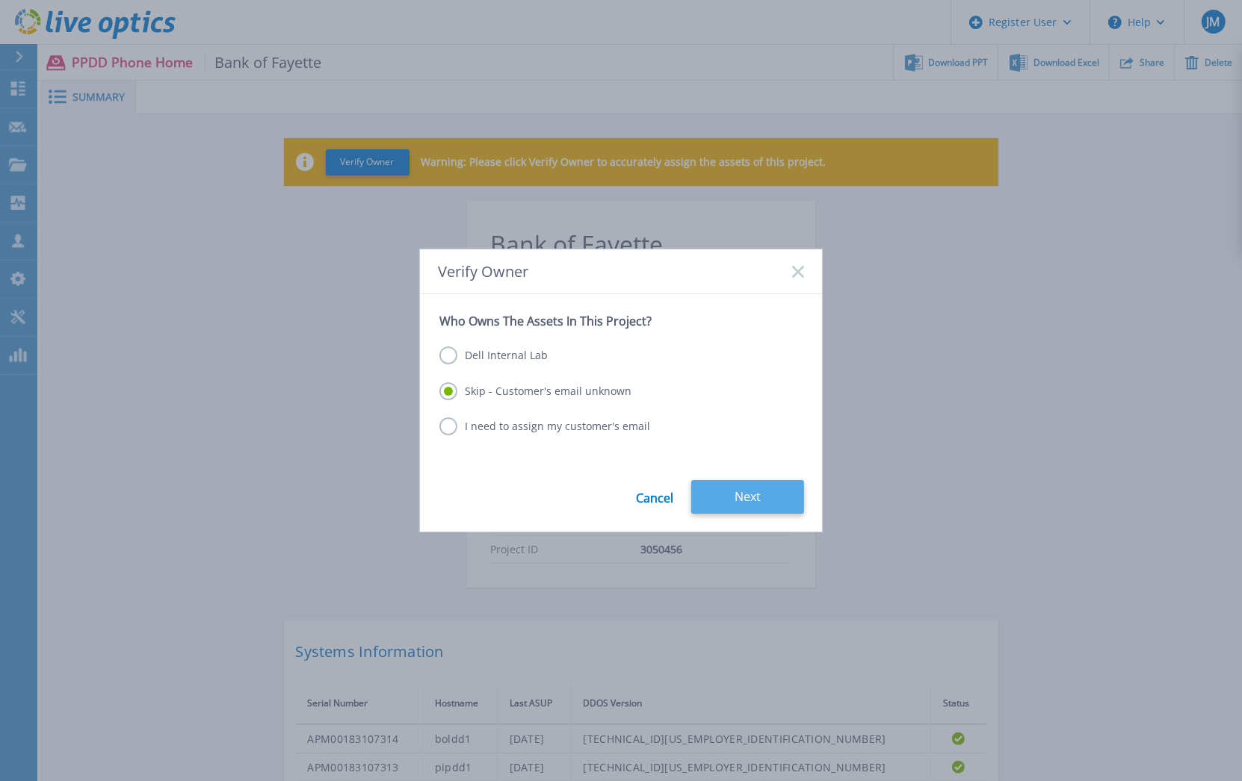
click at [774, 511] on button "Next" at bounding box center [747, 497] width 113 height 34
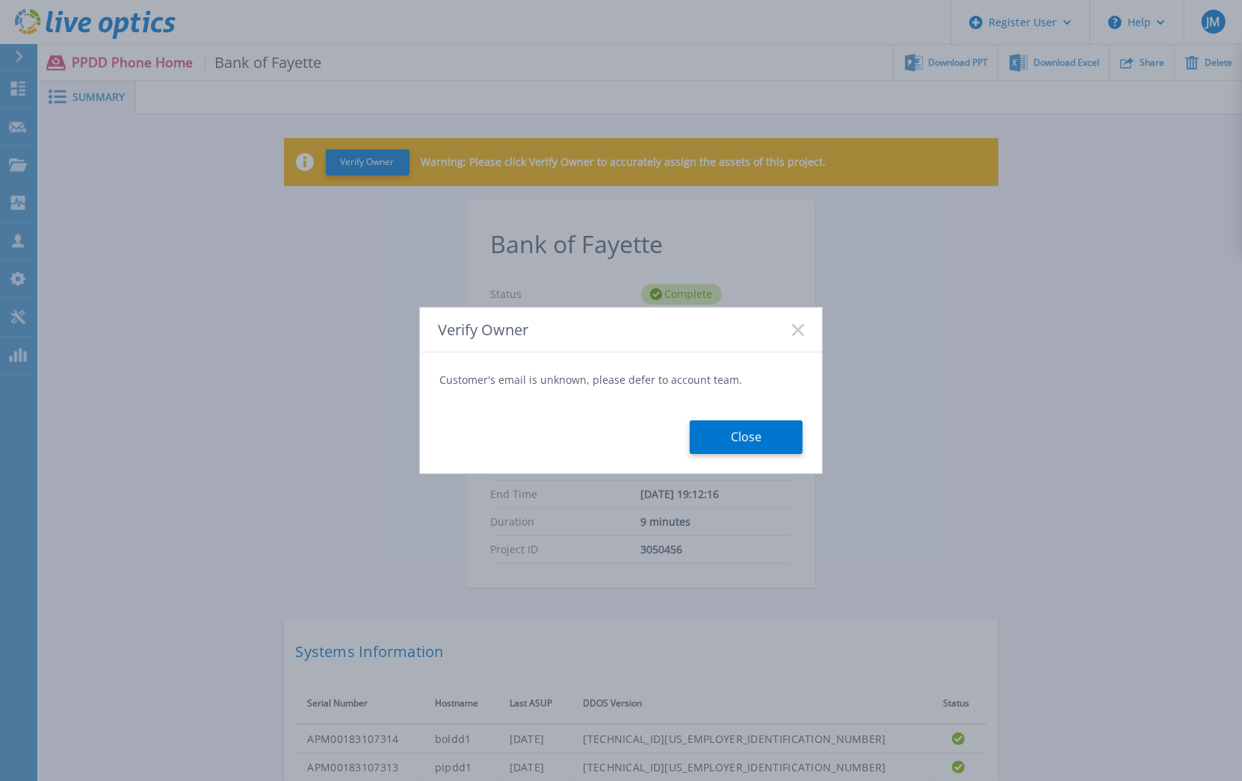
click at [749, 444] on button "Close" at bounding box center [746, 438] width 113 height 34
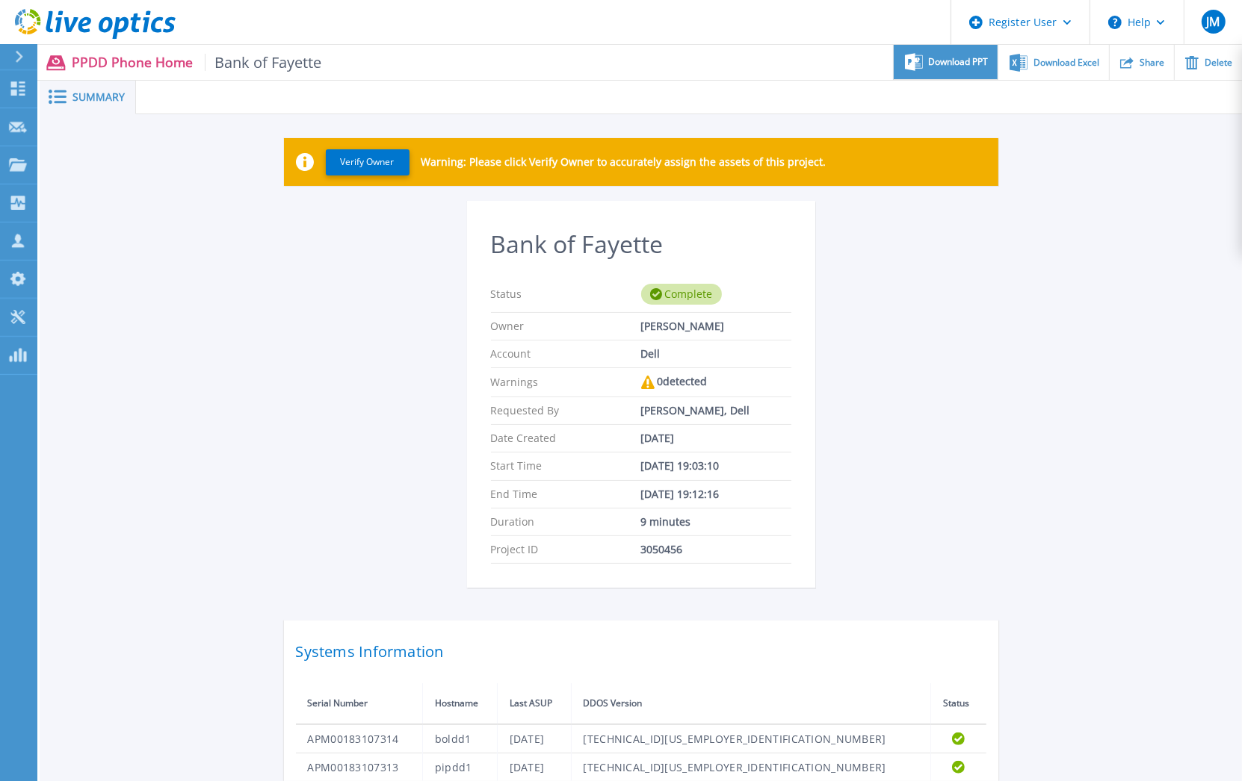
click at [929, 71] on div "Download PPT" at bounding box center [946, 62] width 104 height 35
click at [1163, 179] on div "Verify Owner Warning: Please click Verify Owner to accurately assign the assets…" at bounding box center [641, 169] width 1080 height 63
click at [942, 64] on span "Download PPT" at bounding box center [959, 62] width 60 height 9
